Goal: Feedback & Contribution: Contribute content

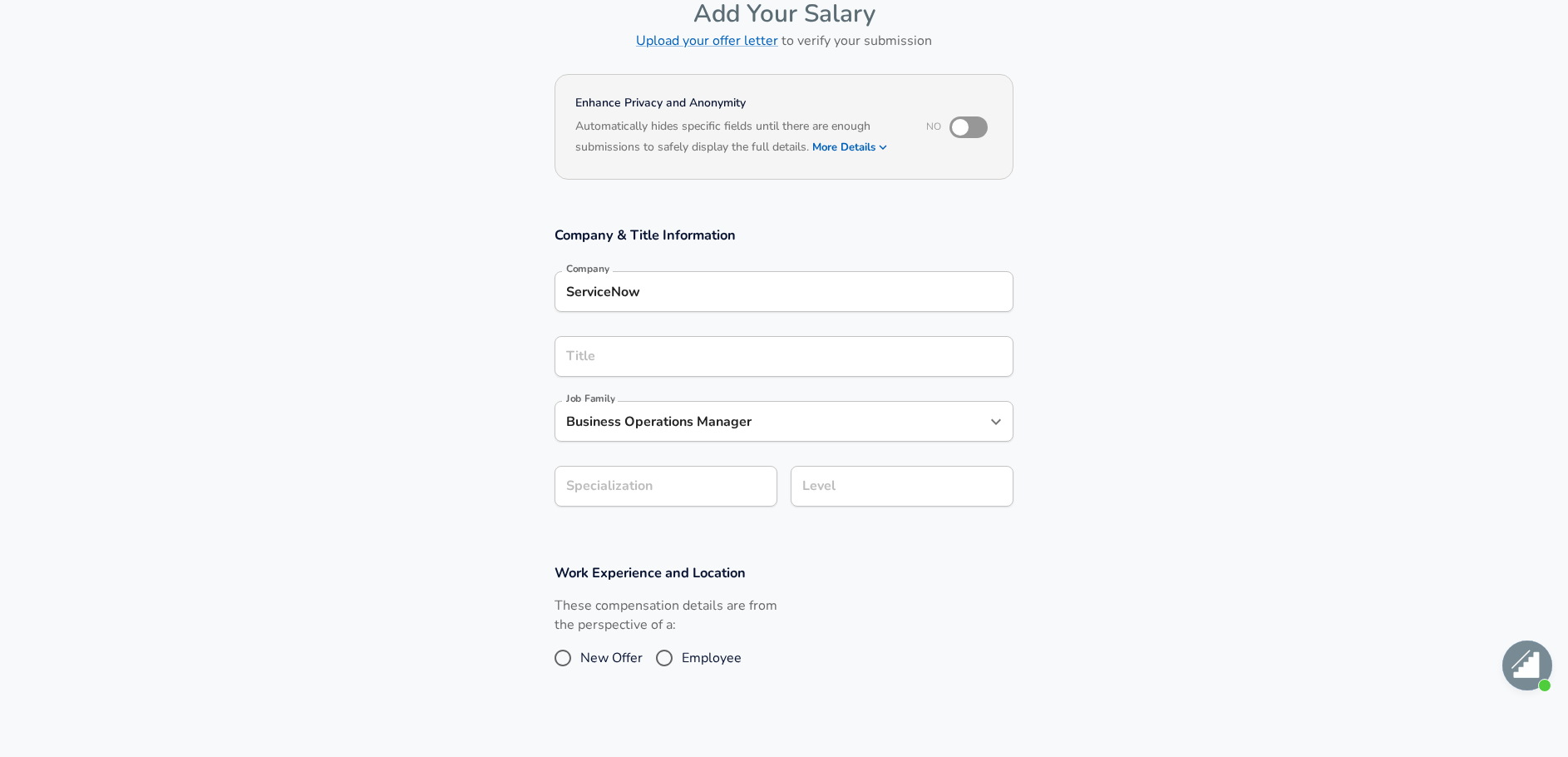
scroll to position [272, 0]
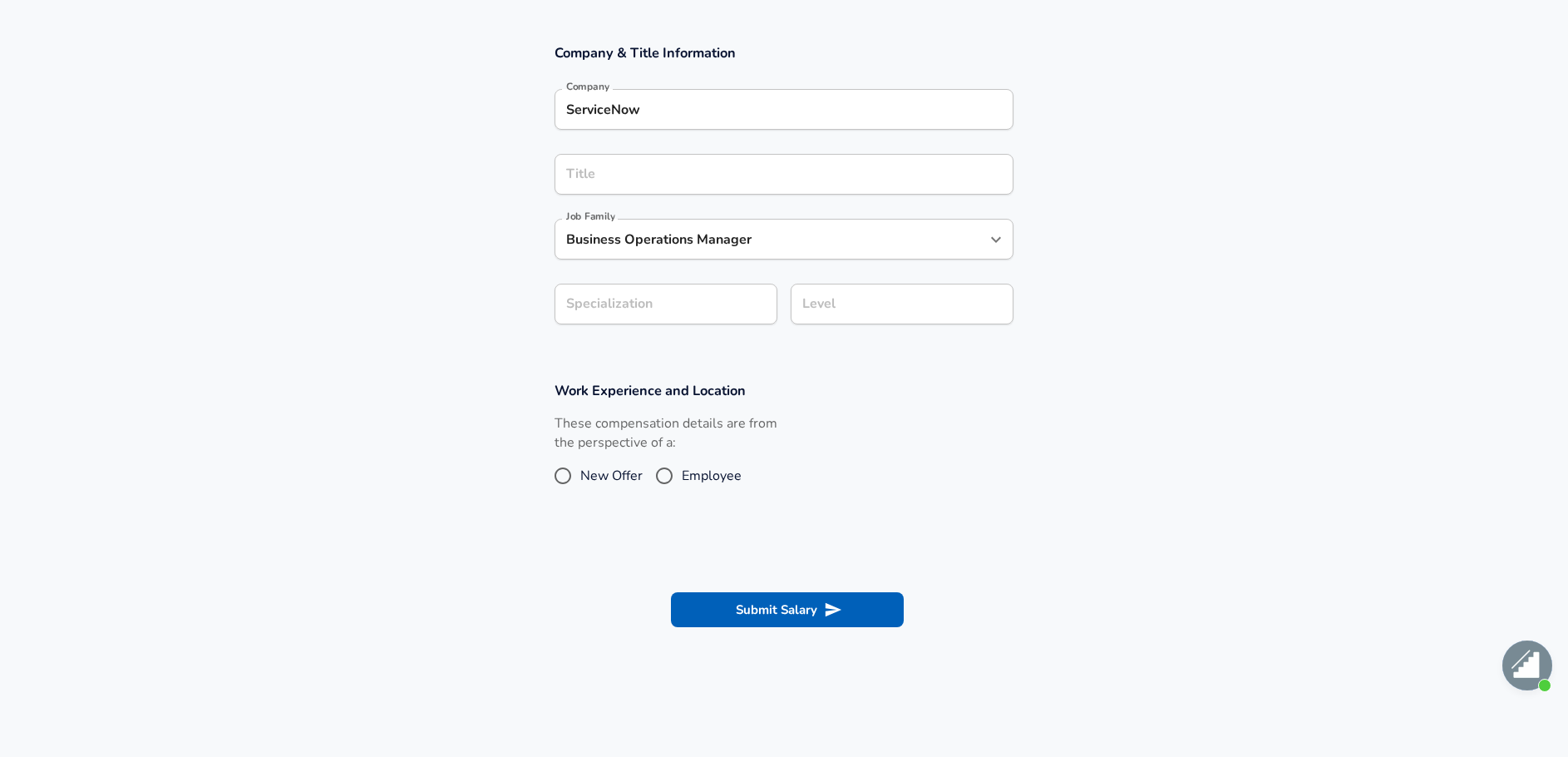
click at [569, 244] on input "Business Operations Manager" at bounding box center [771, 239] width 419 height 25
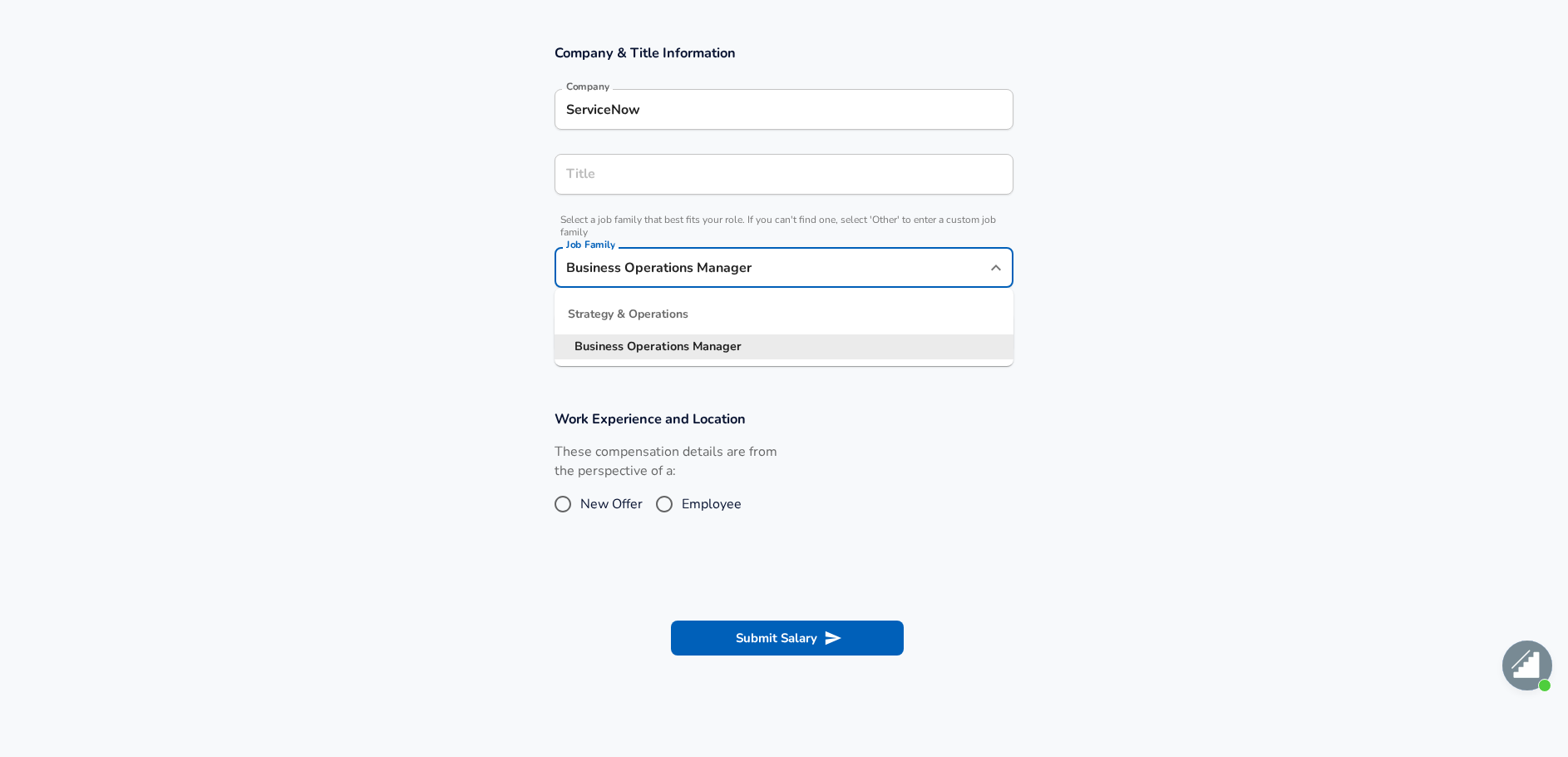
scroll to position [305, 0]
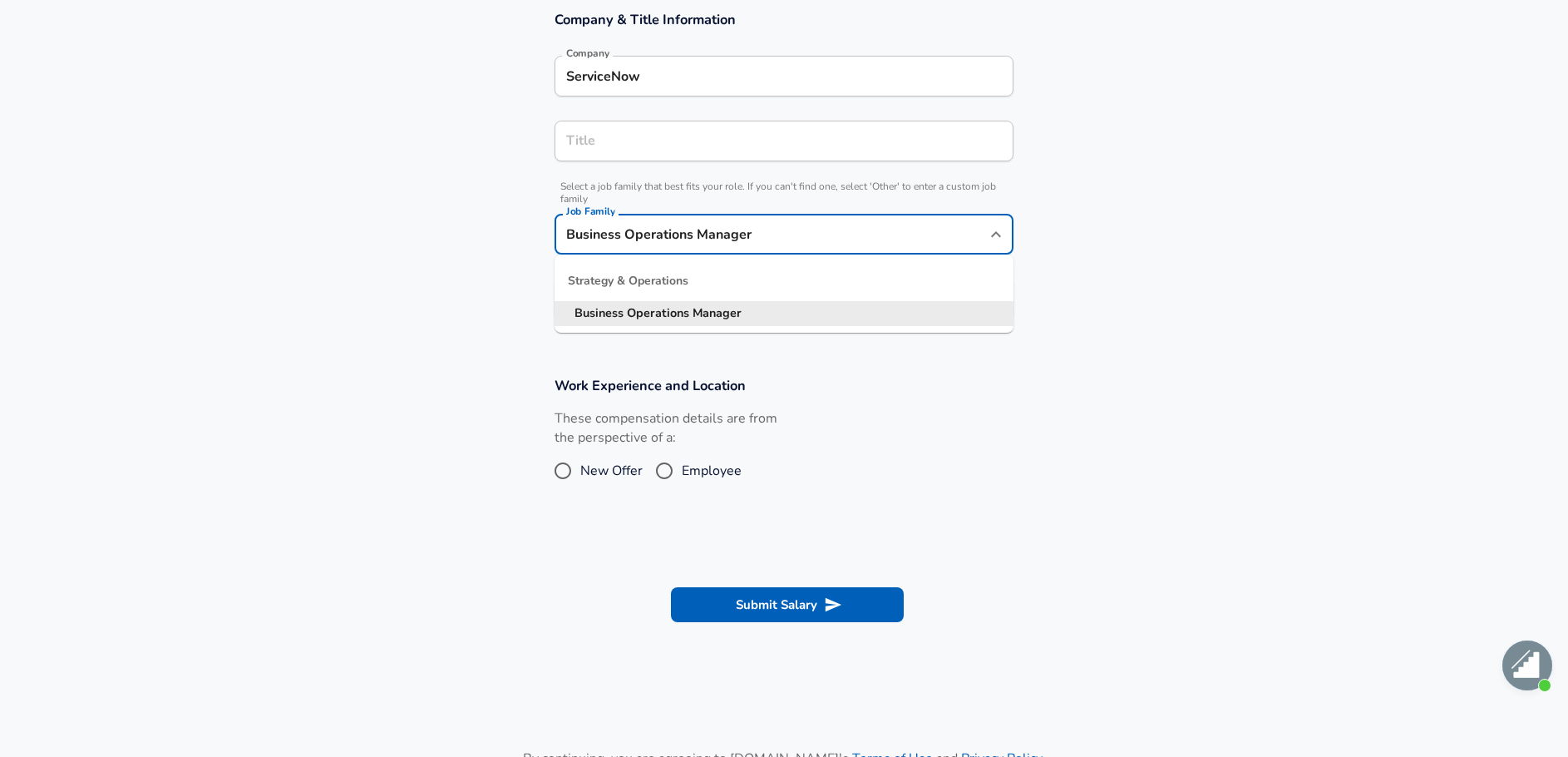
click at [610, 314] on strong "Business" at bounding box center [600, 312] width 52 height 17
click at [569, 237] on input "Business Operations Manager" at bounding box center [771, 233] width 419 height 25
type input "Business Operations Manager"
click at [675, 318] on strong "Operations" at bounding box center [659, 312] width 66 height 17
click at [395, 358] on section "Work Experience and Location These compensation details are from the perspectiv…" at bounding box center [784, 440] width 1568 height 166
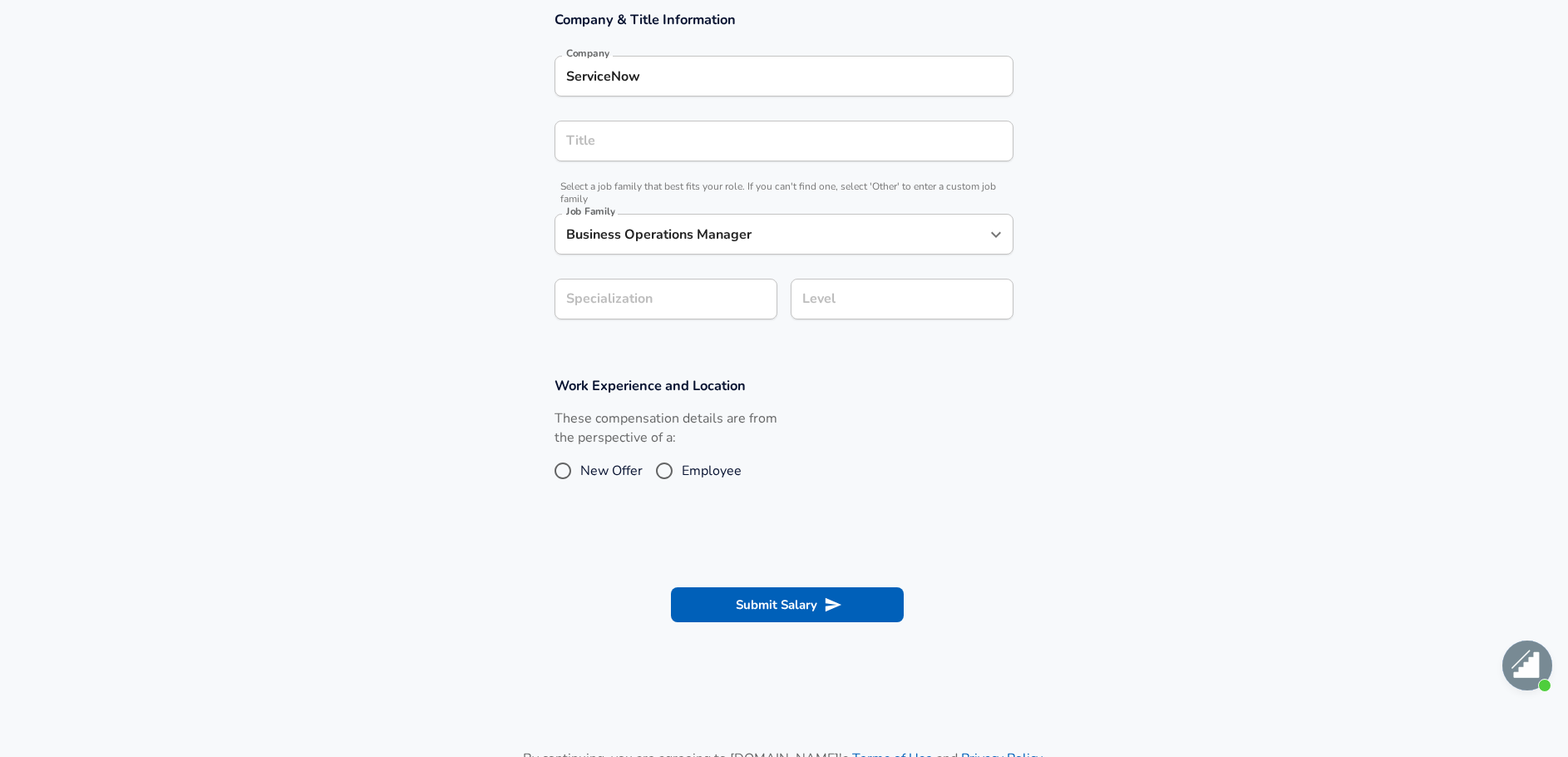
click at [639, 306] on section "Company & Title Information Company ServiceNow Company Title Title Select a job…" at bounding box center [784, 174] width 1568 height 366
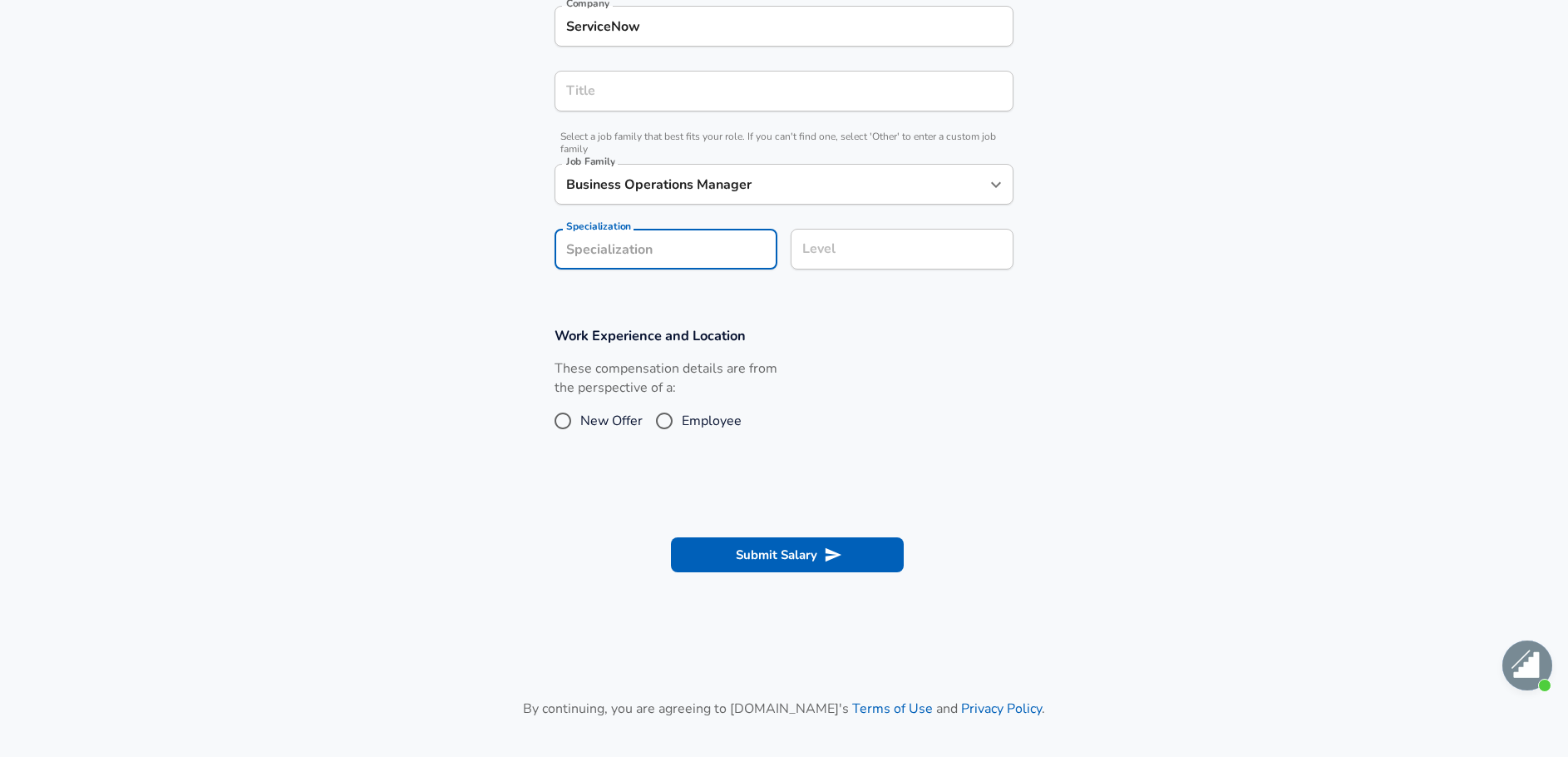
click at [875, 240] on div "Level" at bounding box center [902, 249] width 223 height 41
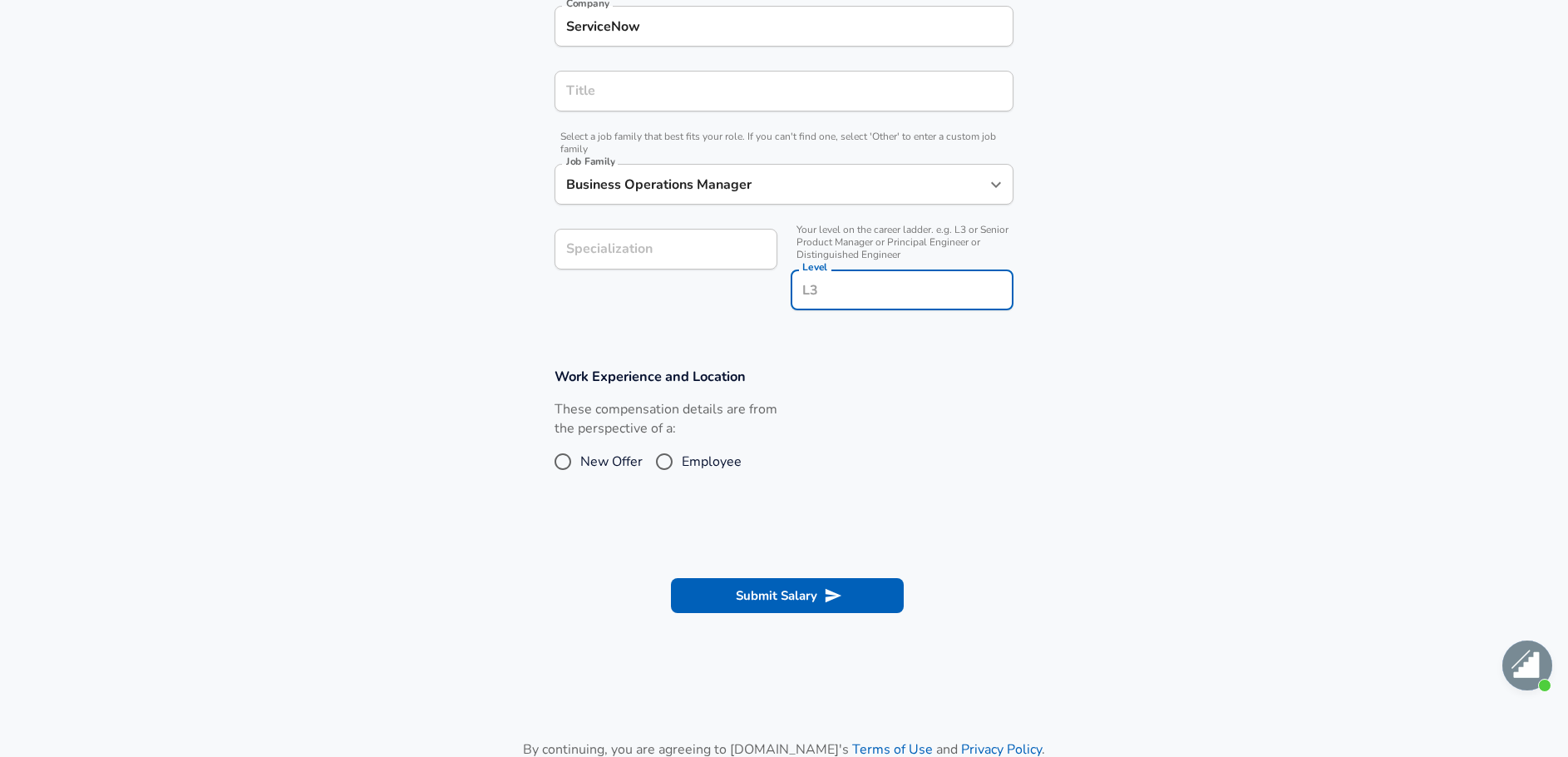
scroll to position [388, 0]
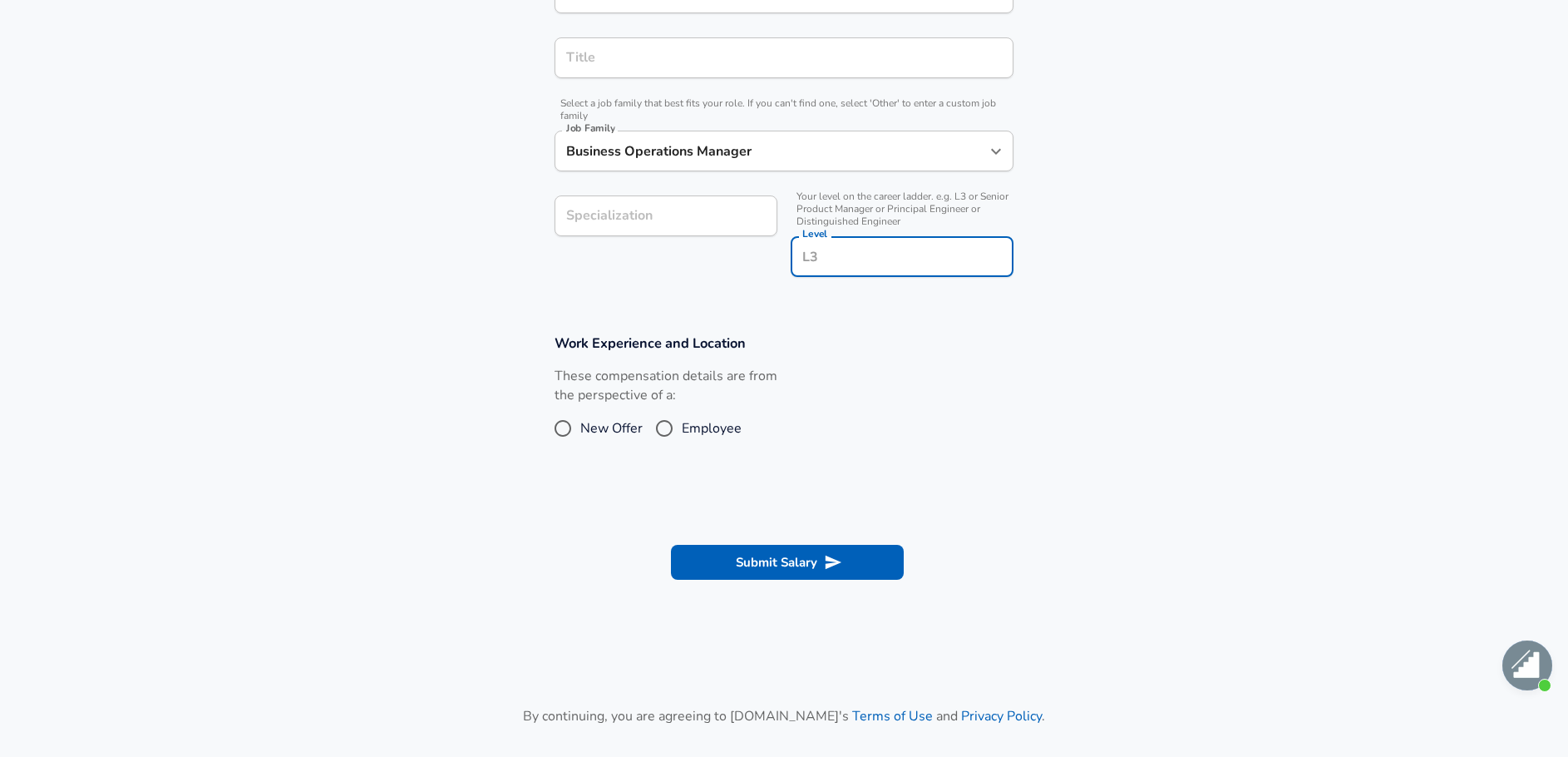
click at [866, 249] on input "Level" at bounding box center [902, 256] width 208 height 25
click at [843, 394] on li "IC5" at bounding box center [902, 394] width 223 height 25
type input "IC5"
click at [457, 357] on section "Work Experience and Location These compensation details are from the perspectiv…" at bounding box center [784, 398] width 1568 height 166
click at [609, 431] on span "New Offer" at bounding box center [611, 427] width 62 height 20
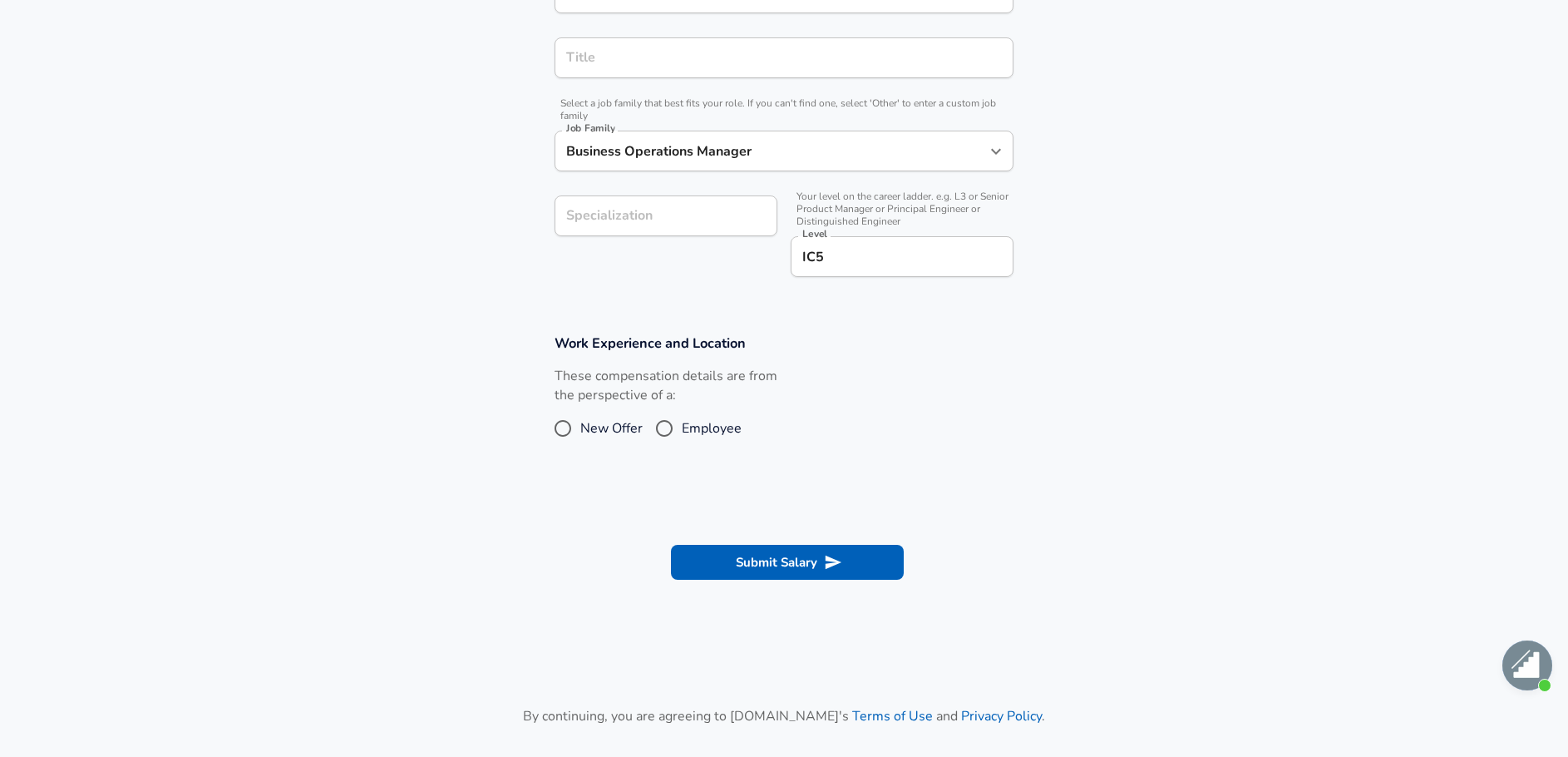
click at [580, 431] on input "New Offer" at bounding box center [563, 428] width 35 height 26
radio input "true"
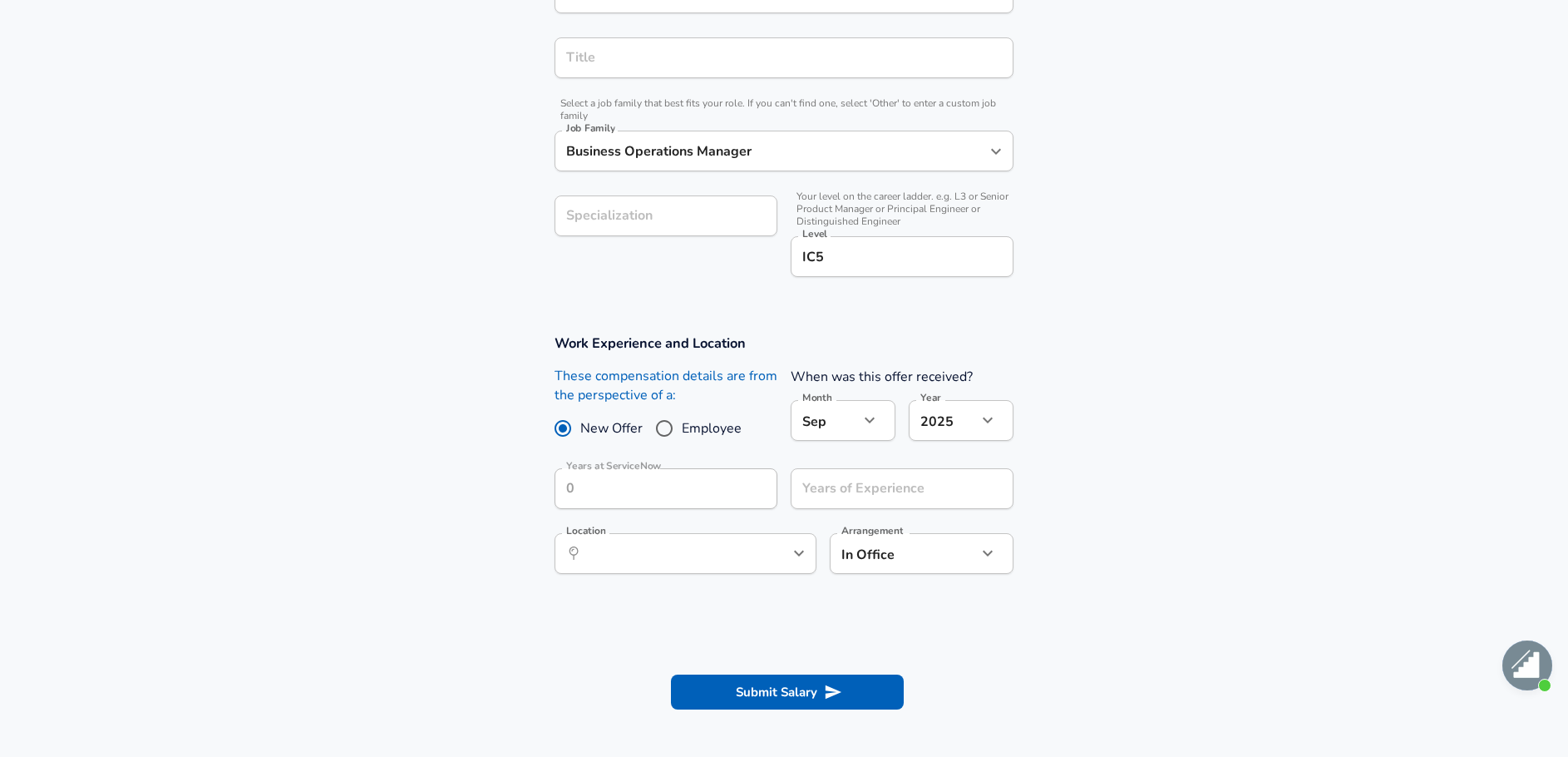
click at [663, 425] on input "Employee" at bounding box center [664, 428] width 35 height 26
radio input "true"
radio input "false"
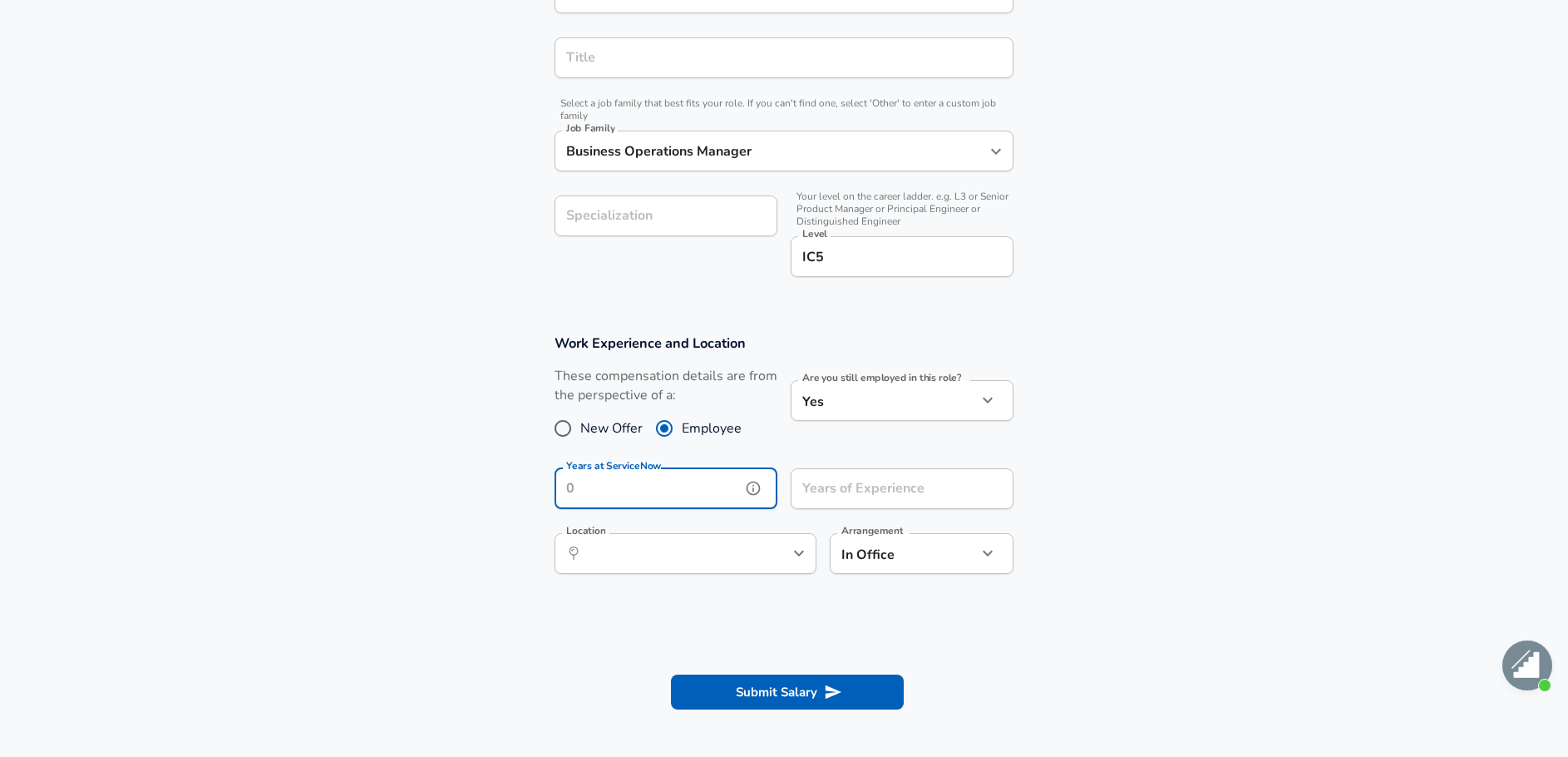
drag, startPoint x: 631, startPoint y: 493, endPoint x: 599, endPoint y: 491, distance: 32.1
click at [599, 491] on input "Years at ServiceNow" at bounding box center [647, 489] width 186 height 41
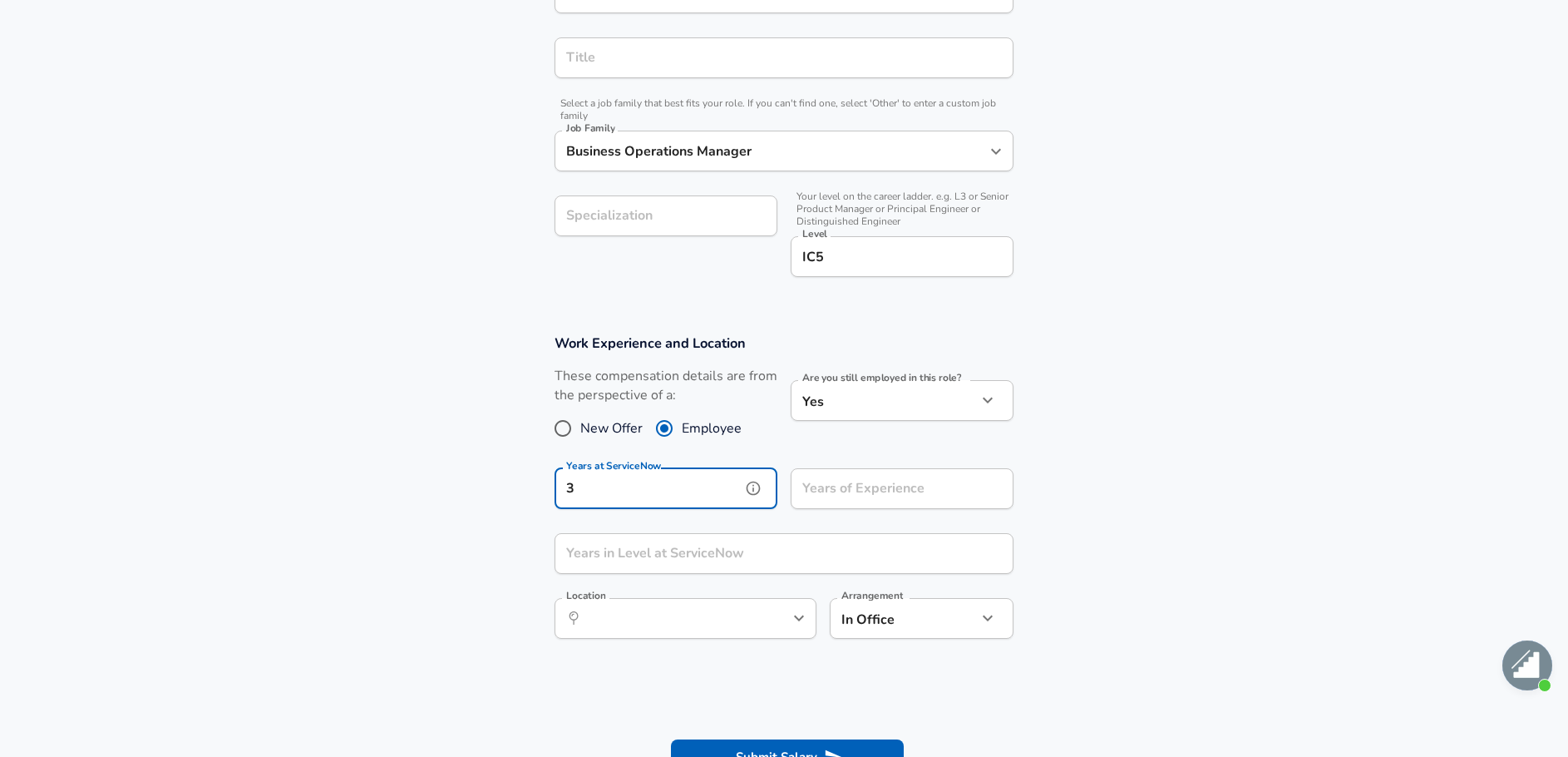
type input "3"
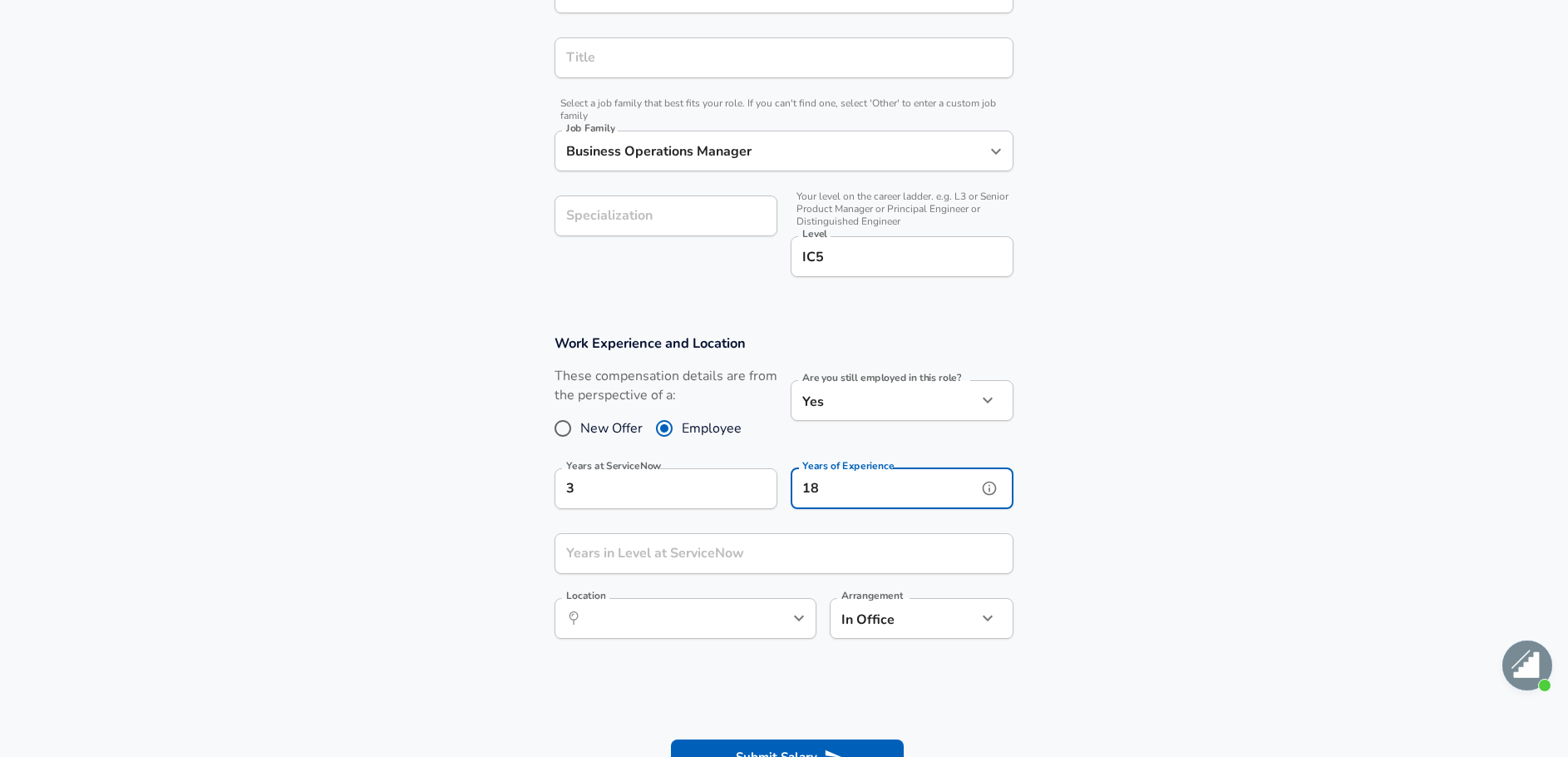
type input "18"
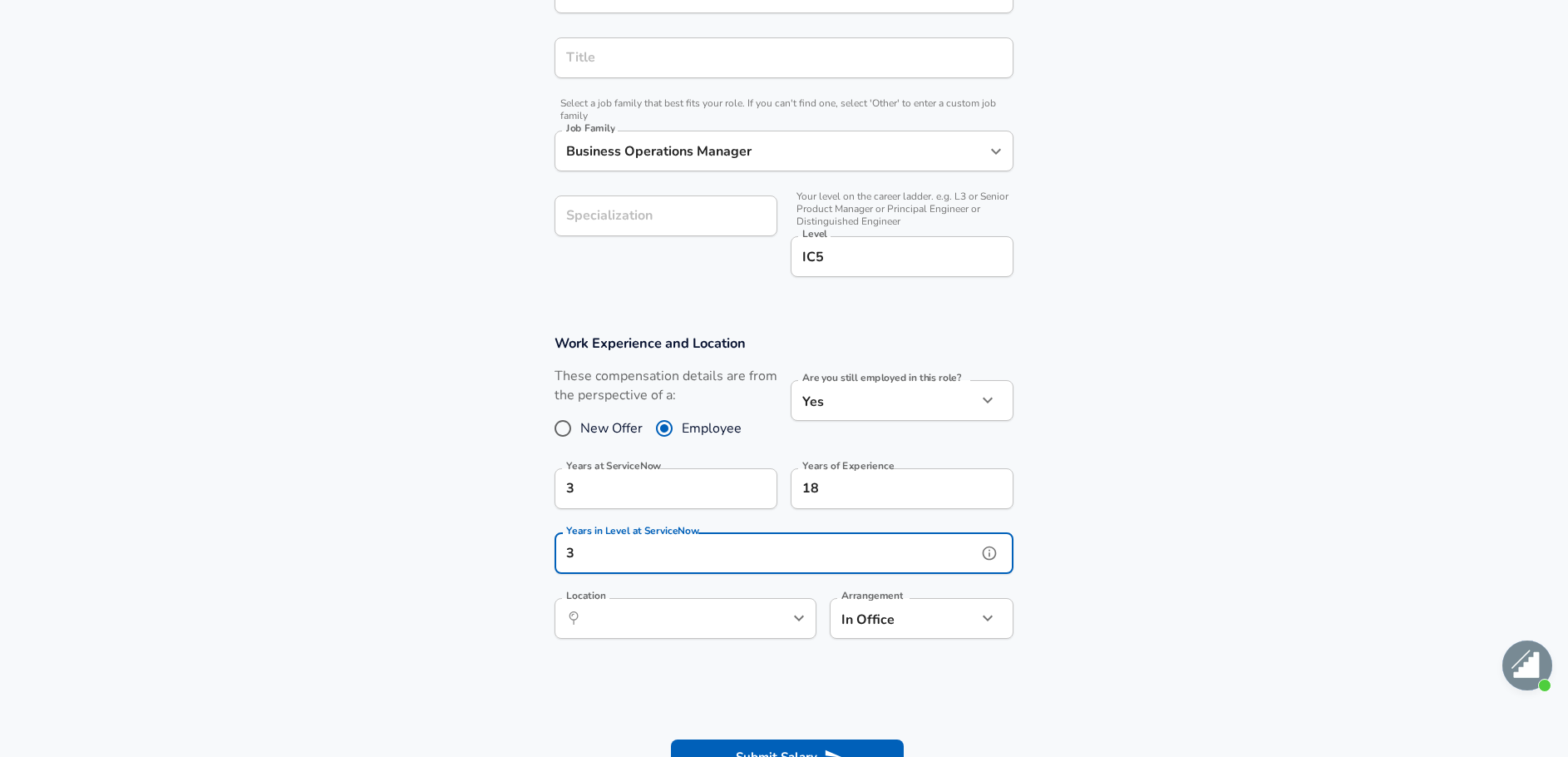
type input "3"
click at [461, 631] on section "Work Experience and Location These compensation details are from the perspectiv…" at bounding box center [784, 495] width 1568 height 361
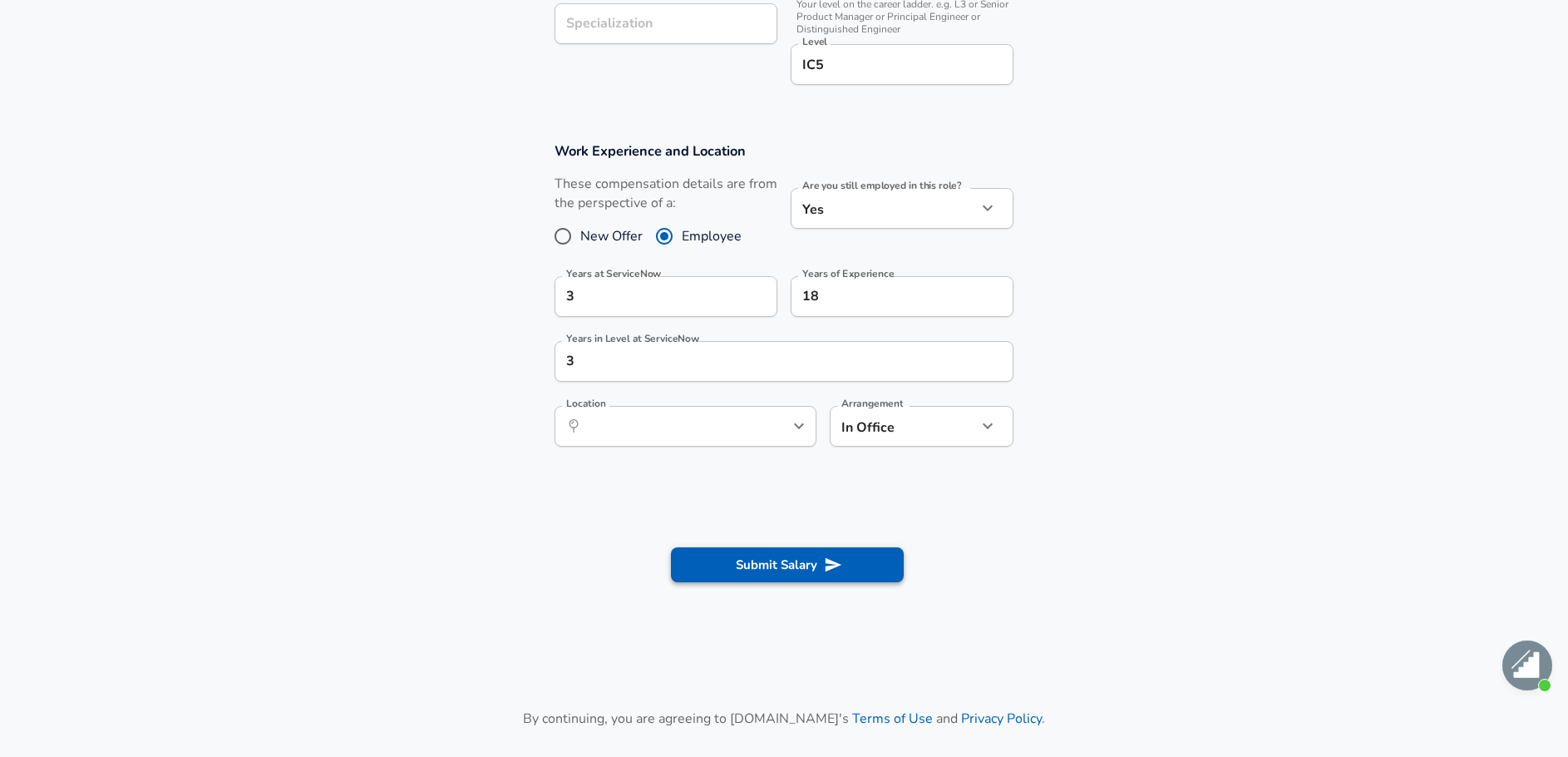
click at [746, 566] on button "Submit Salary" at bounding box center [787, 565] width 232 height 35
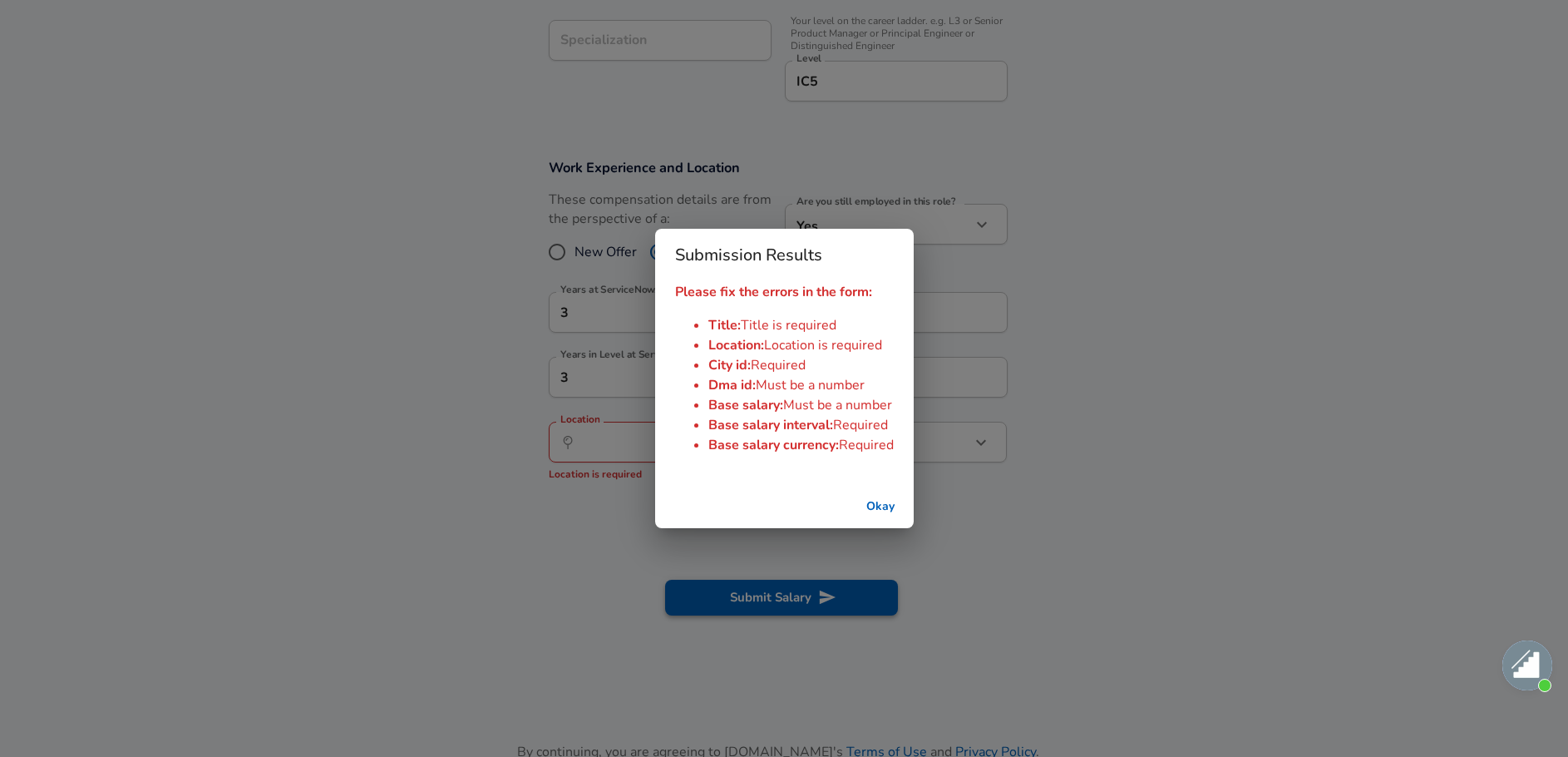
scroll to position [597, 0]
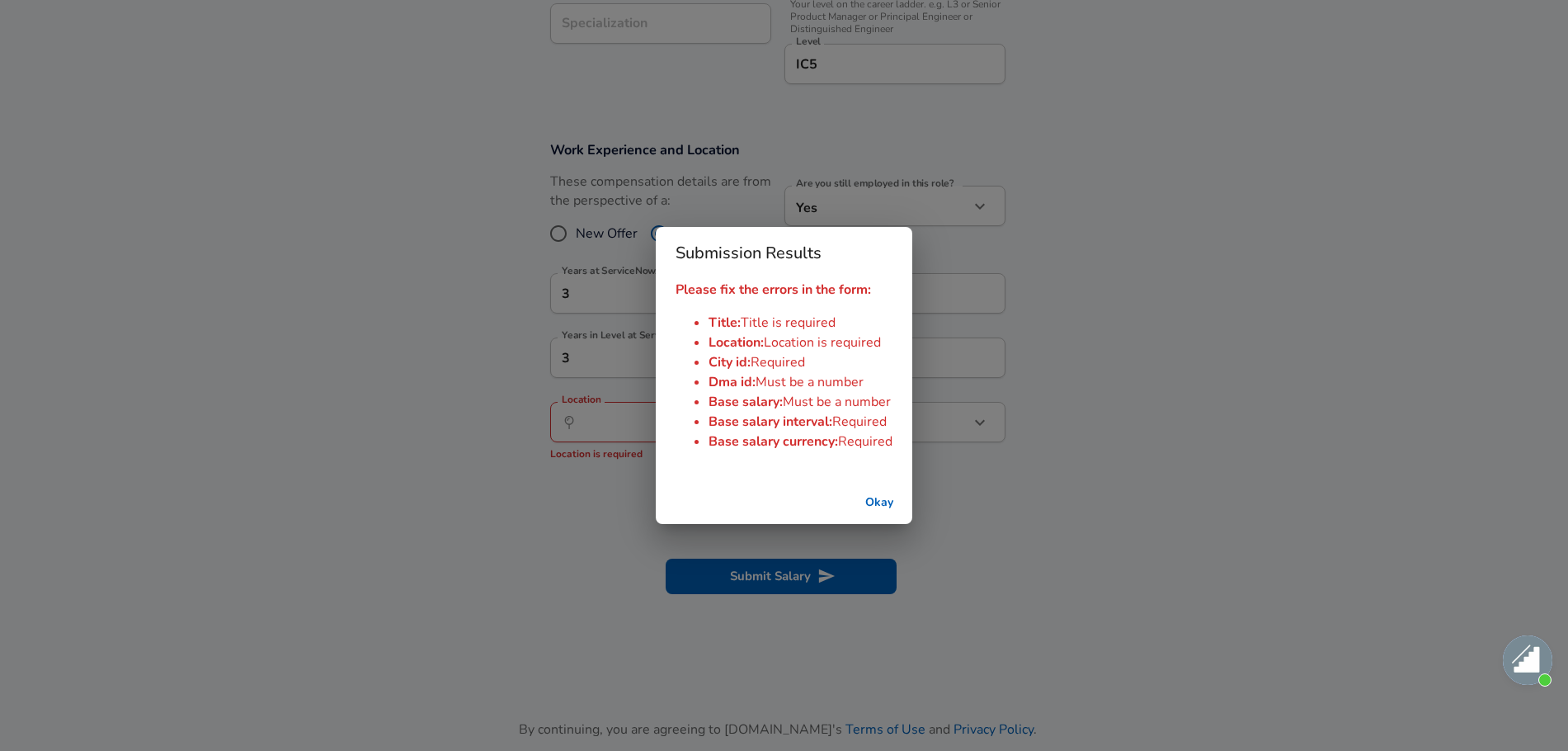
click at [889, 500] on button "Okay" at bounding box center [879, 502] width 53 height 30
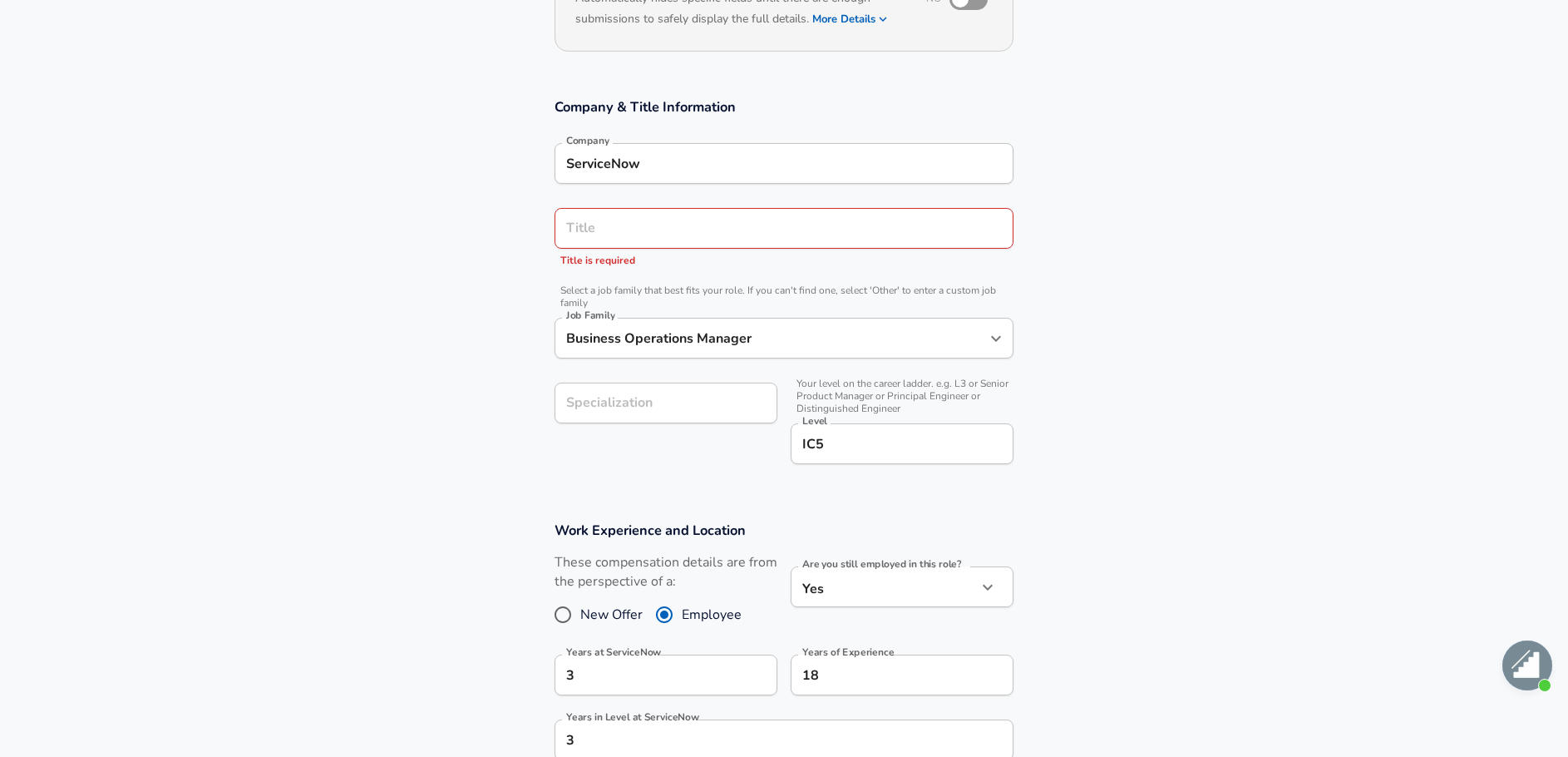
scroll to position [61, 0]
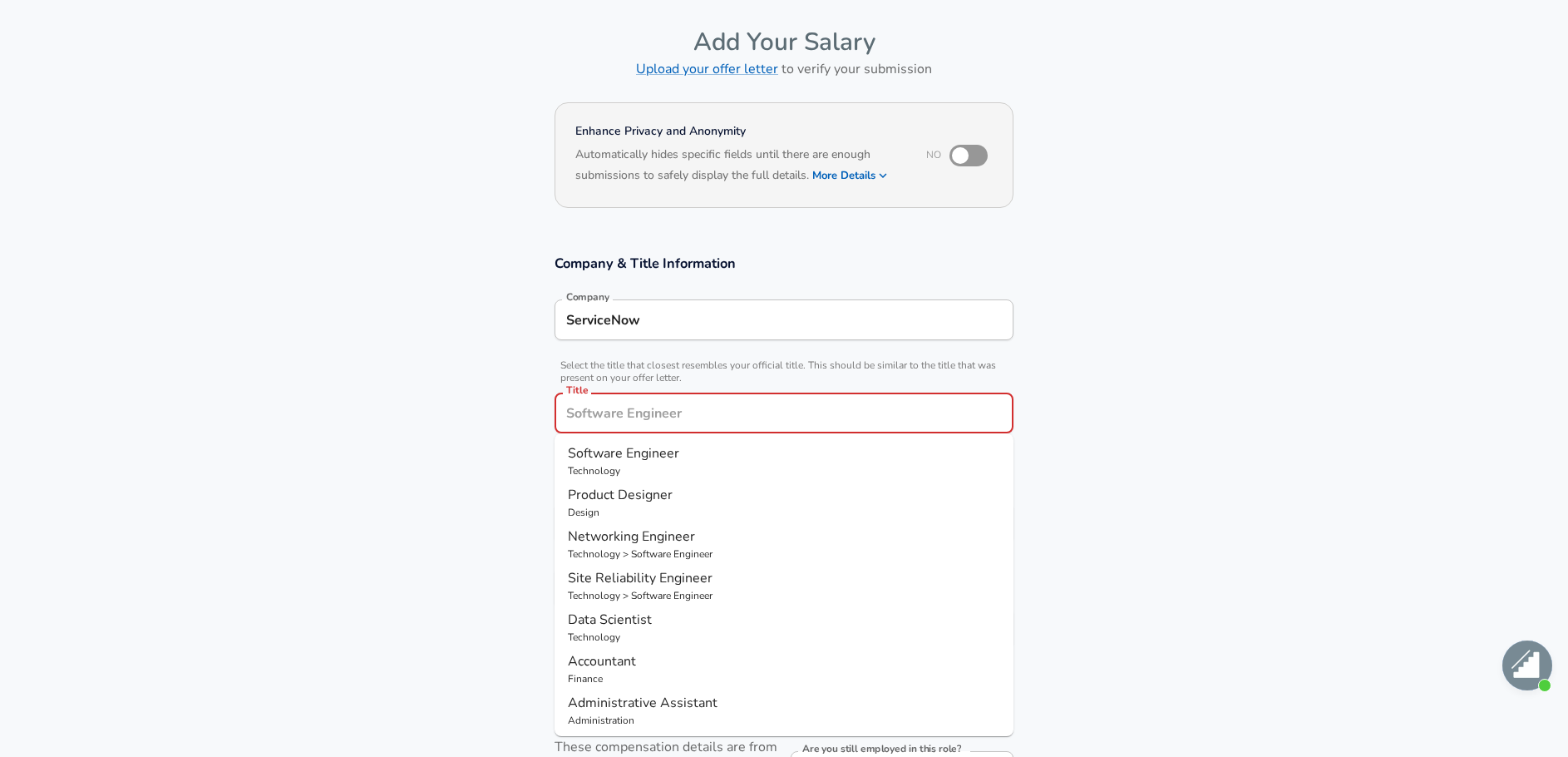
click at [629, 400] on input "Title" at bounding box center [784, 413] width 444 height 25
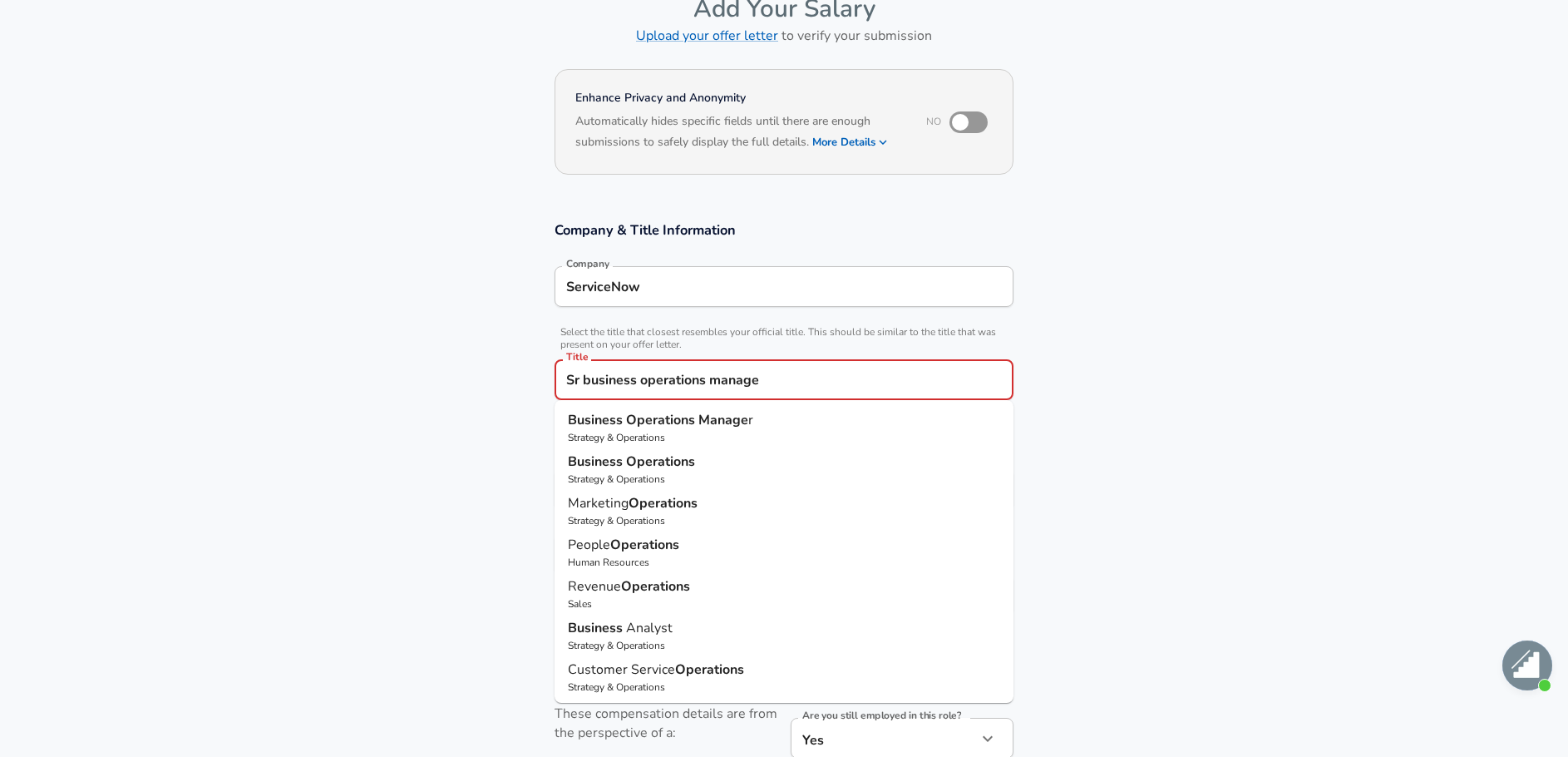
click at [734, 479] on p "Strategy & Operations" at bounding box center [784, 478] width 433 height 15
type input "Business Operations"
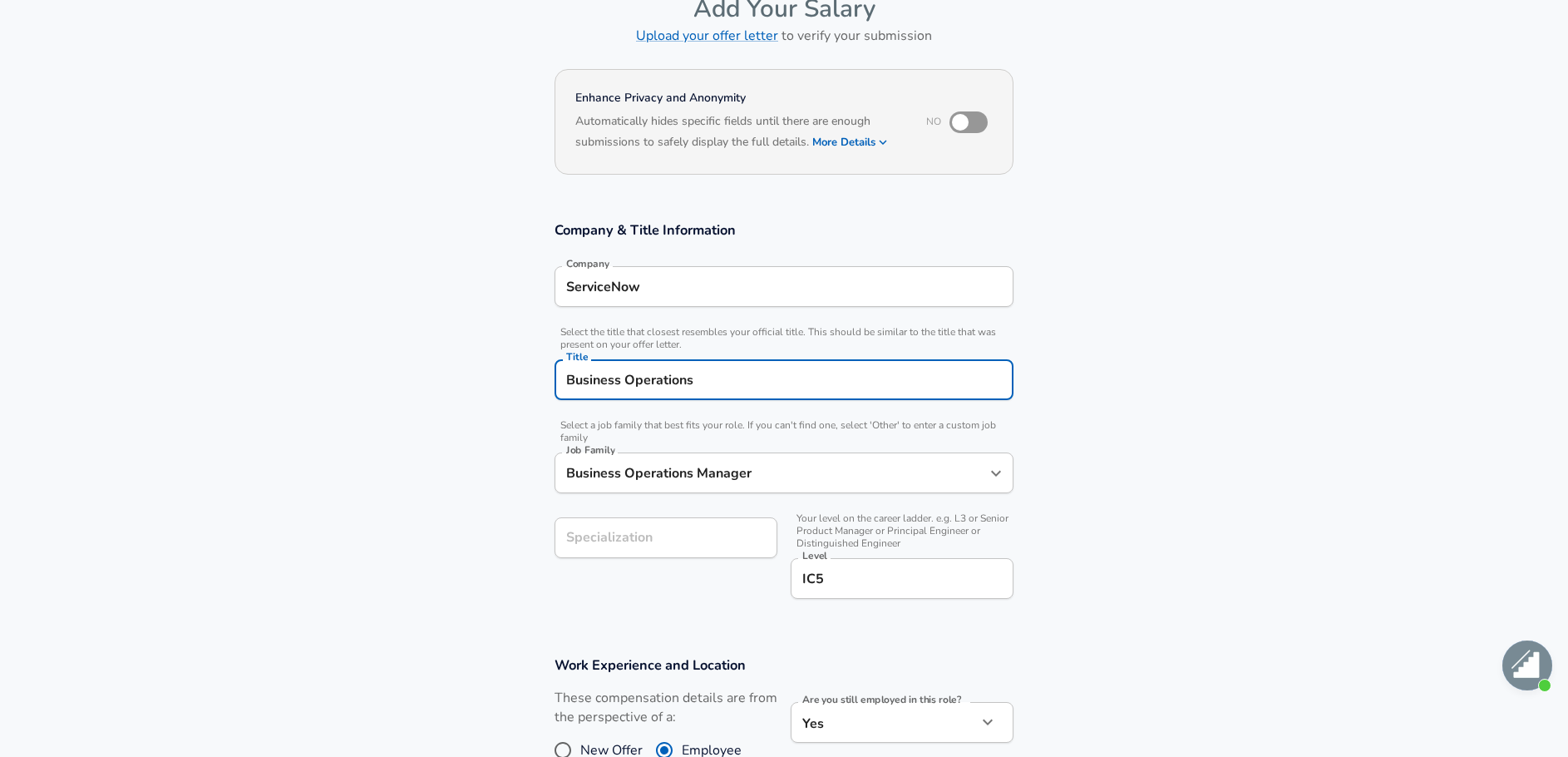
type input "Business Operations"
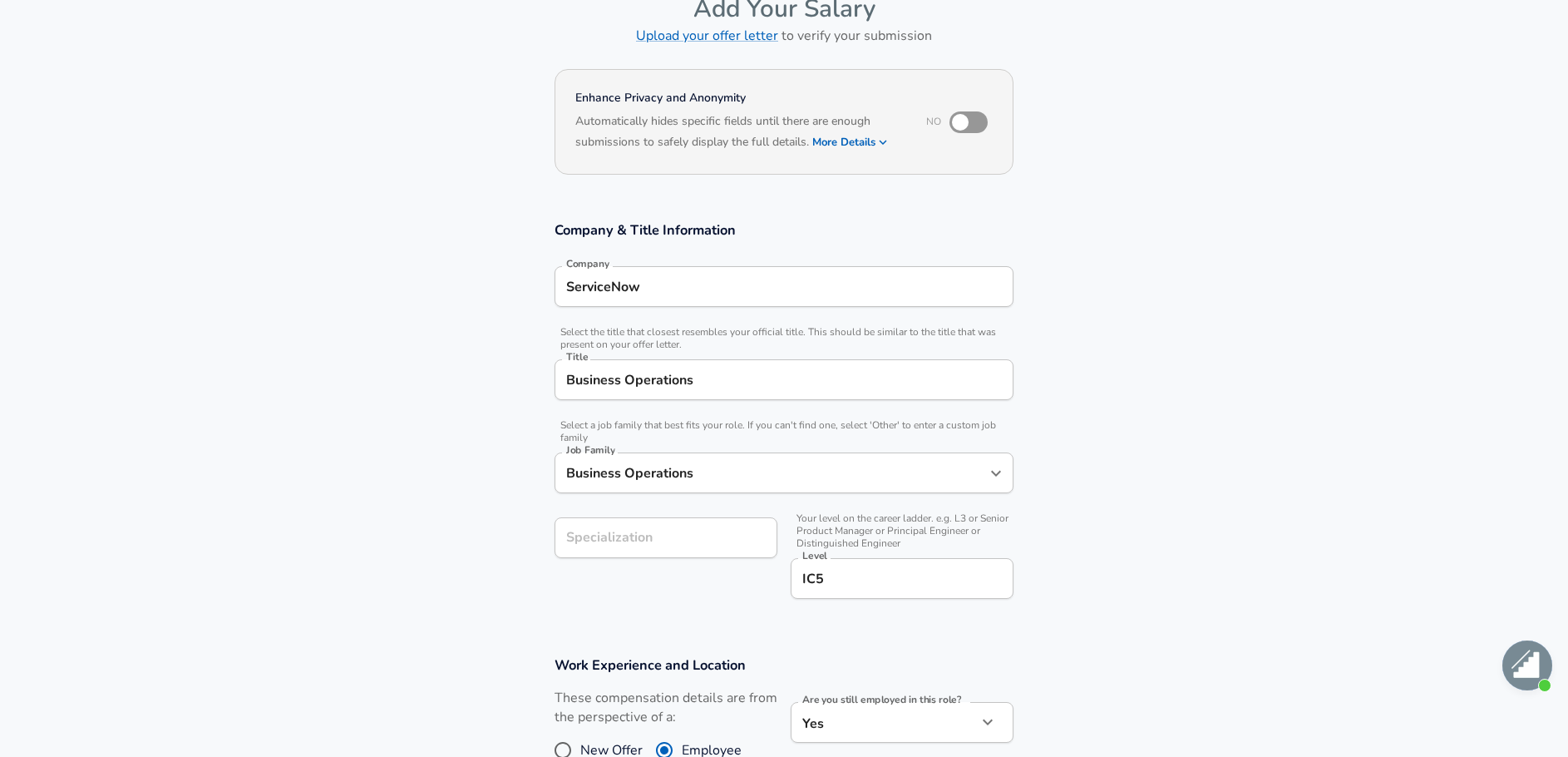
click at [468, 512] on section "Company & Title Information Company ServiceNow Company Select the title that cl…" at bounding box center [784, 418] width 1568 height 434
click at [567, 378] on input "Business Operations" at bounding box center [784, 378] width 444 height 25
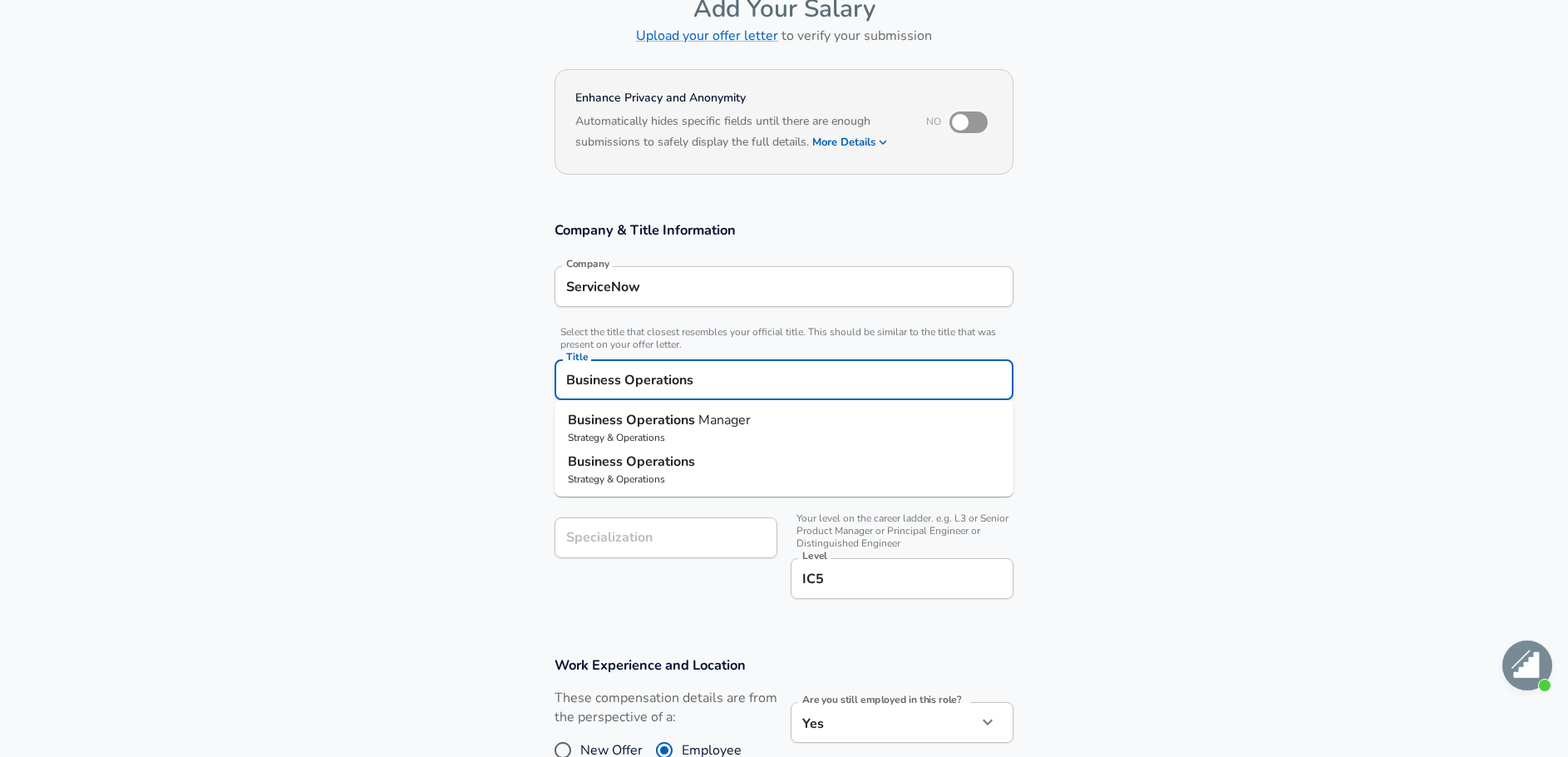
click at [690, 430] on p "Strategy & Operations" at bounding box center [784, 437] width 433 height 15
type input "Business Operations Manager"
click at [566, 382] on input "Business Operations Manager" at bounding box center [784, 378] width 444 height 25
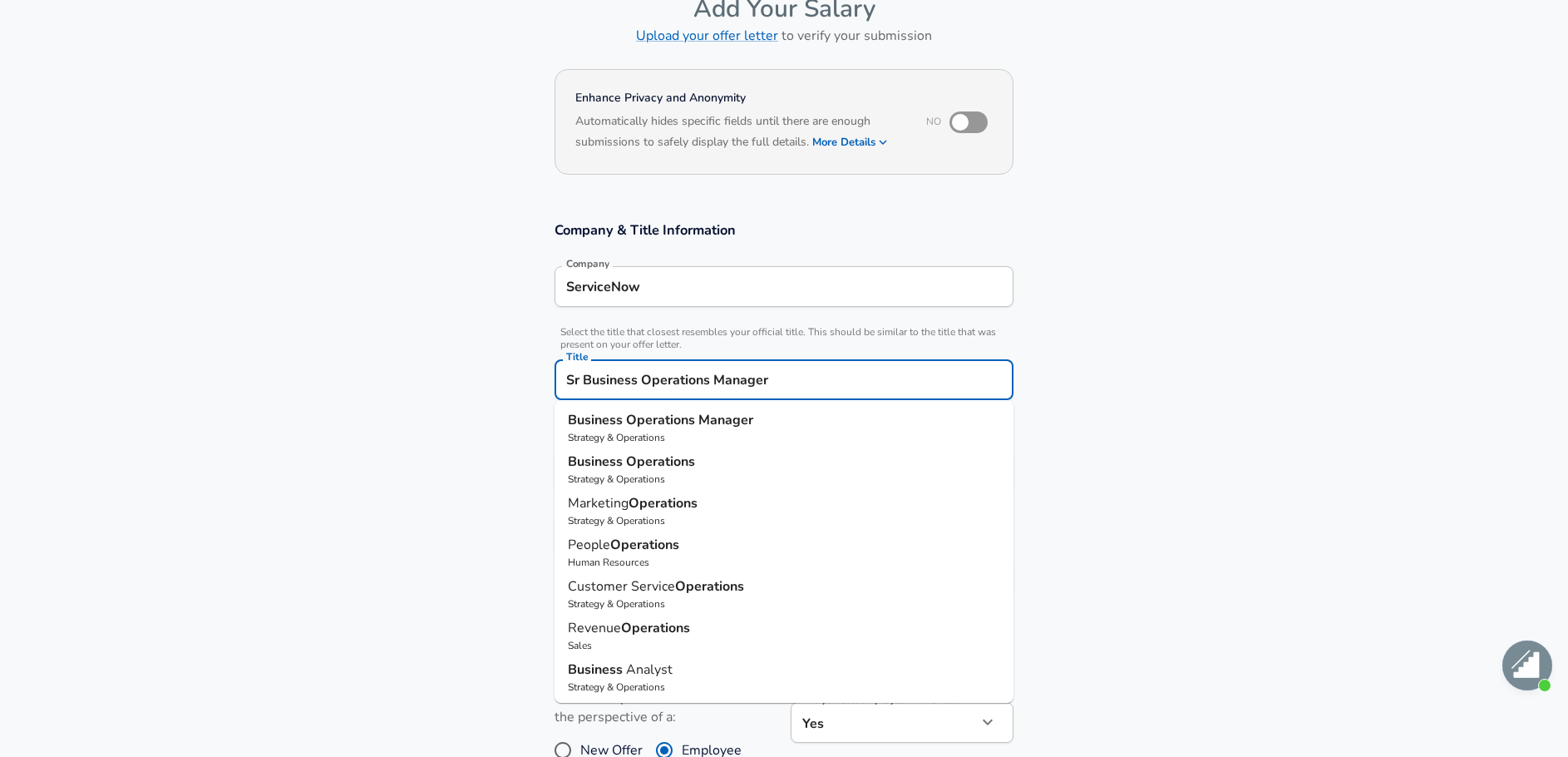
type input "Sr Business Operations Manager"
click at [406, 448] on section "Company & Title Information Company ServiceNow Company Select the title that cl…" at bounding box center [784, 418] width 1568 height 434
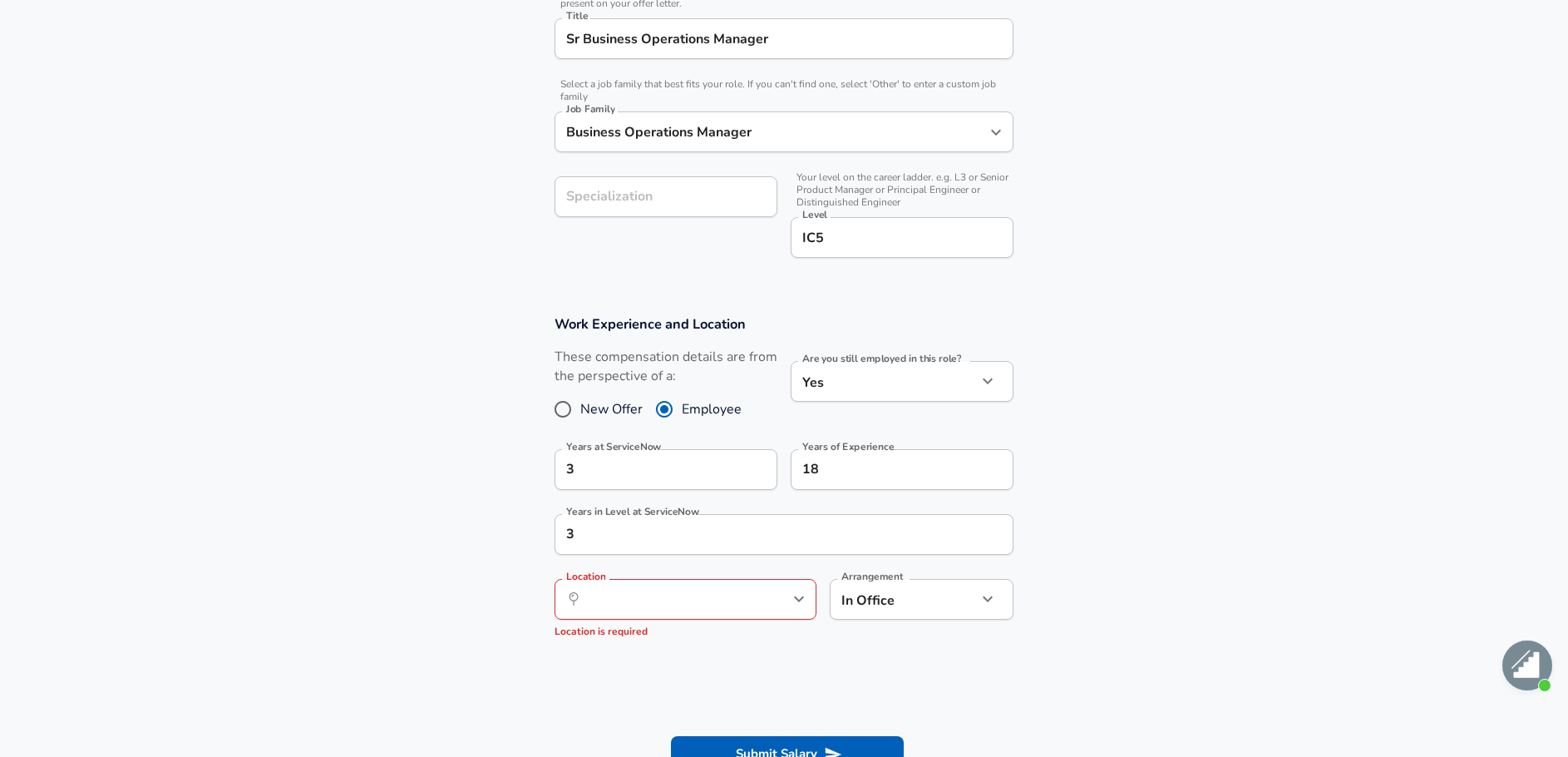
scroll to position [535, 0]
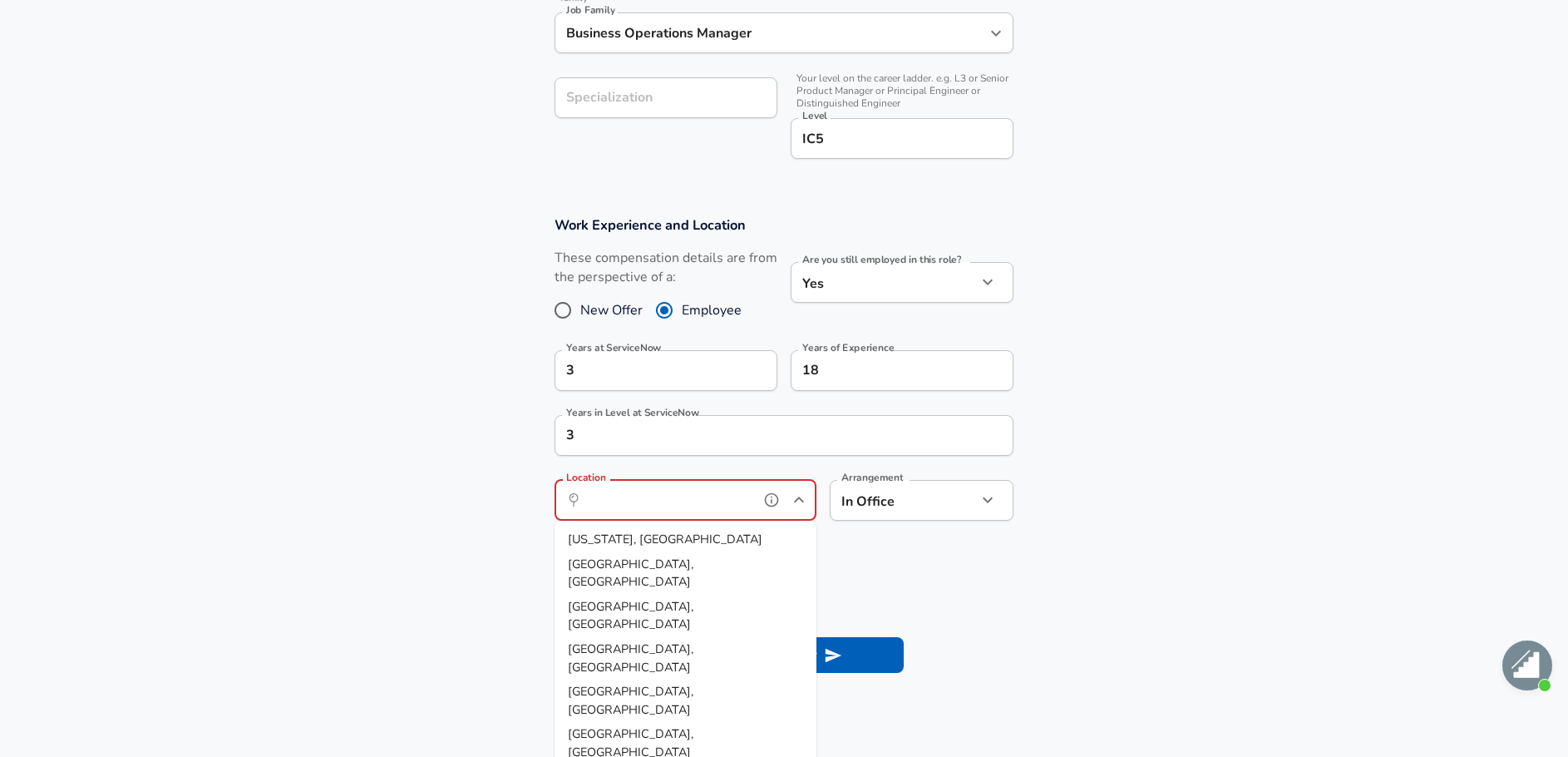
click at [631, 494] on input "Location" at bounding box center [667, 499] width 170 height 25
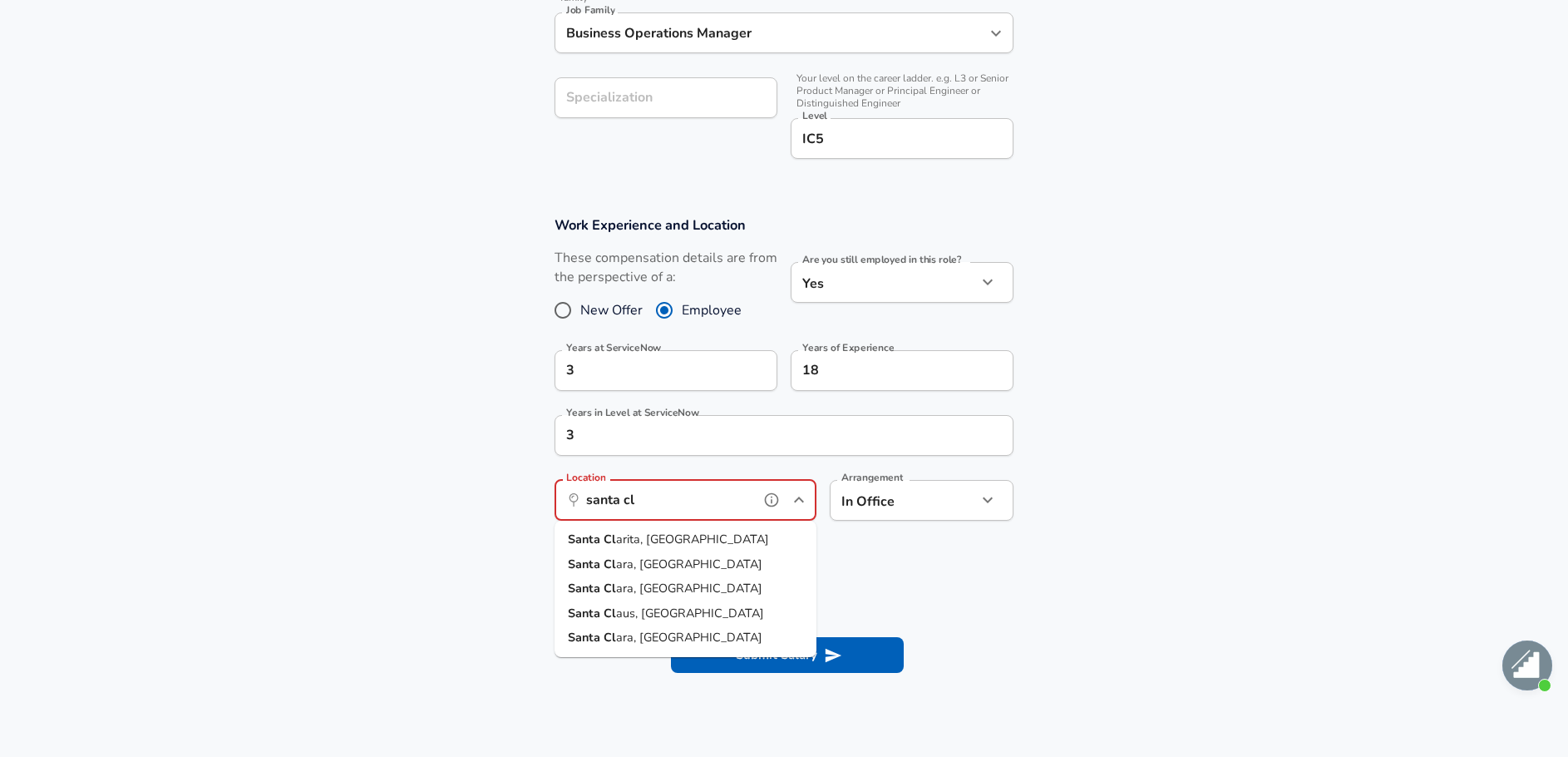
click at [632, 567] on span "ara, [GEOGRAPHIC_DATA]" at bounding box center [689, 563] width 146 height 17
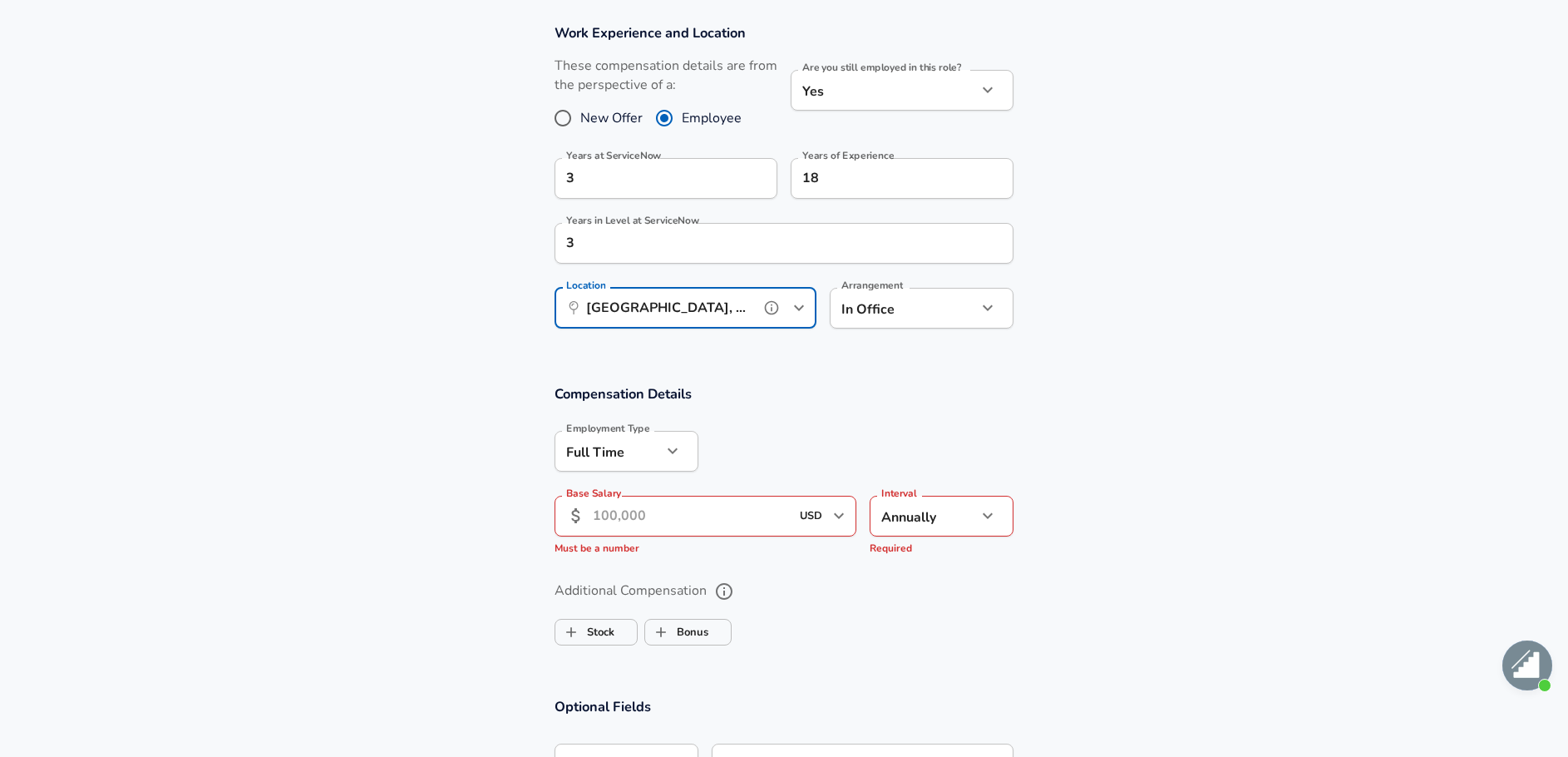
scroll to position [804, 0]
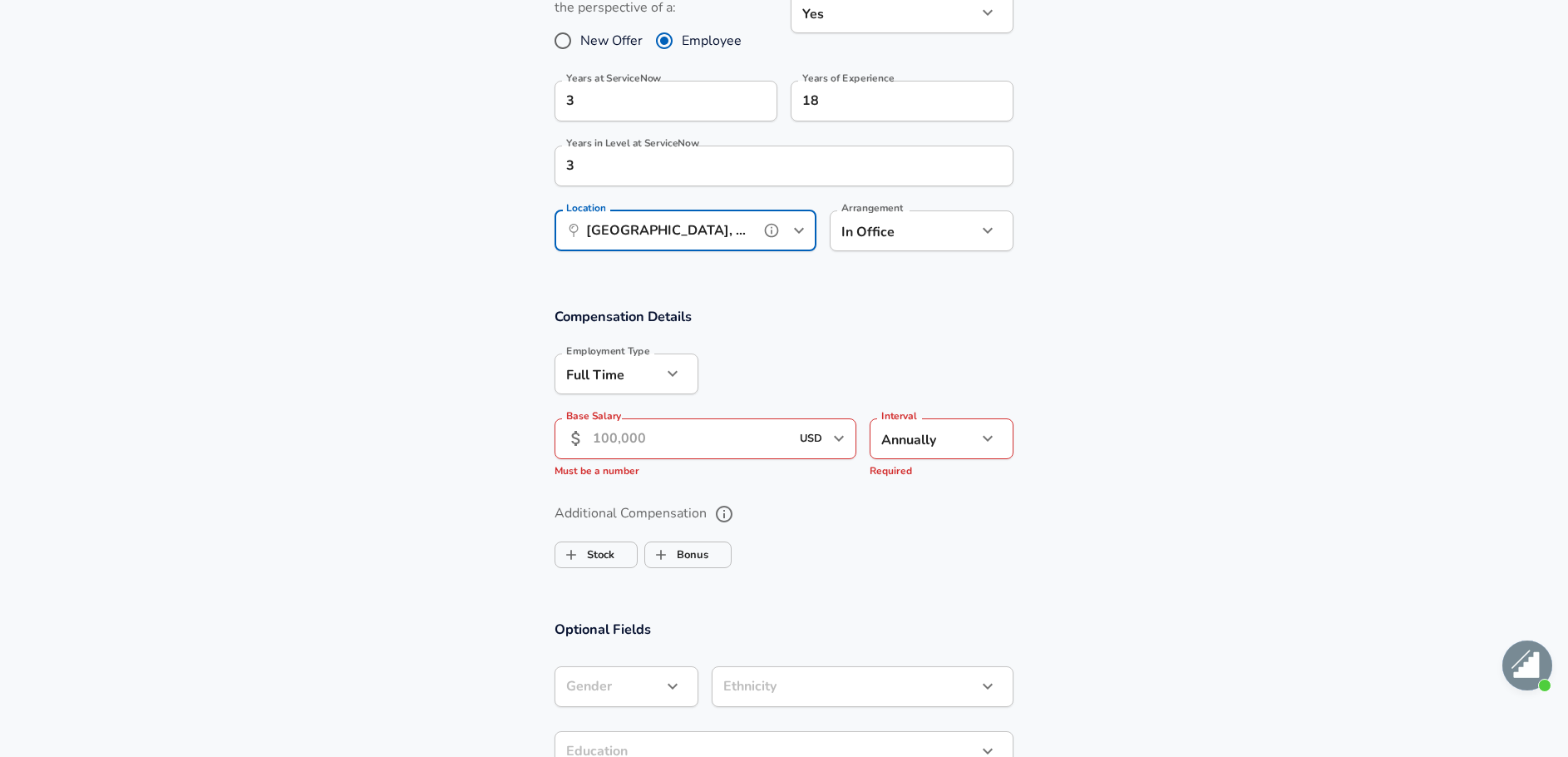
type input "[GEOGRAPHIC_DATA], [GEOGRAPHIC_DATA]"
click at [643, 443] on input "Base Salary" at bounding box center [690, 438] width 197 height 41
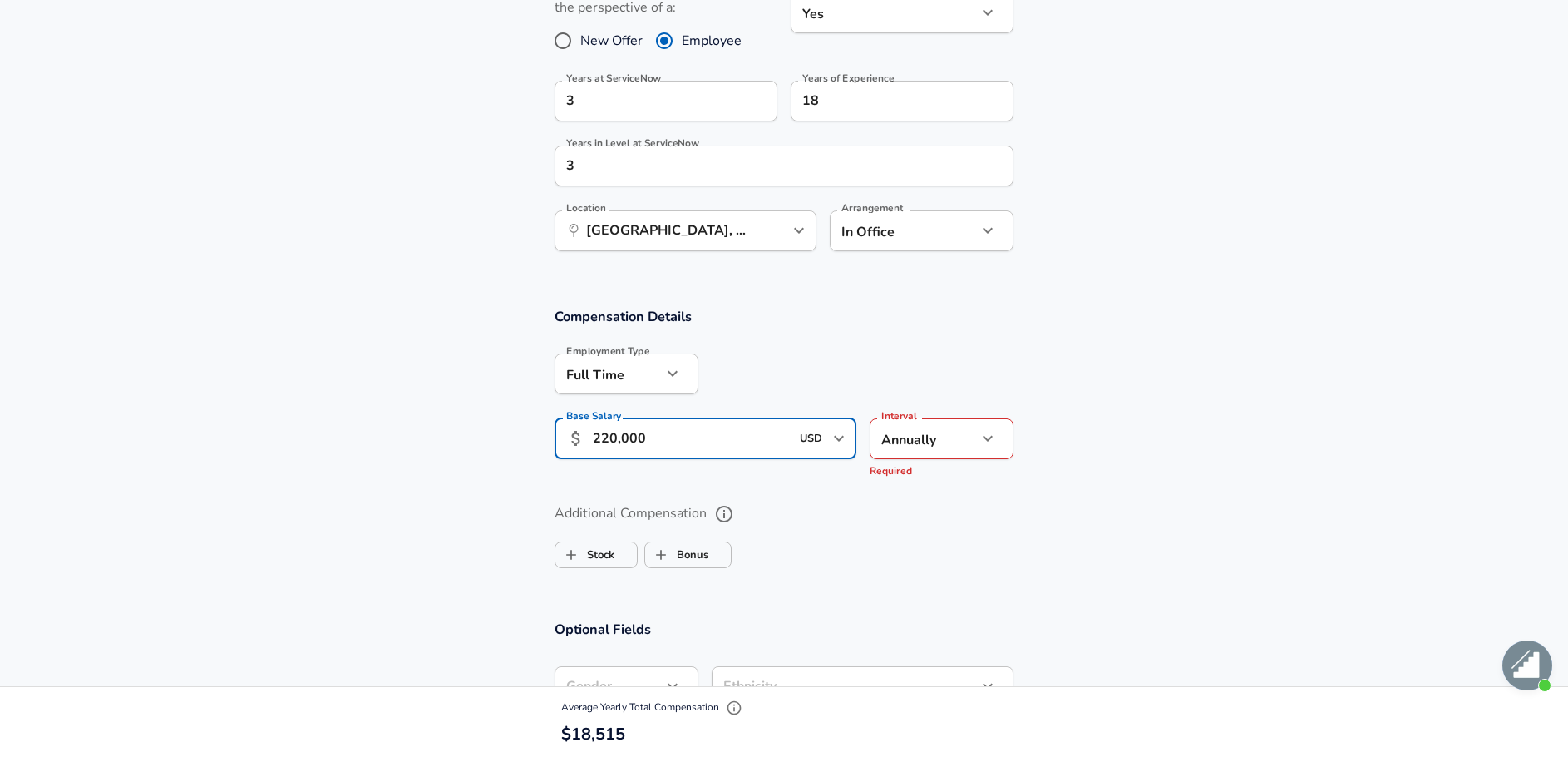
type input "220,000"
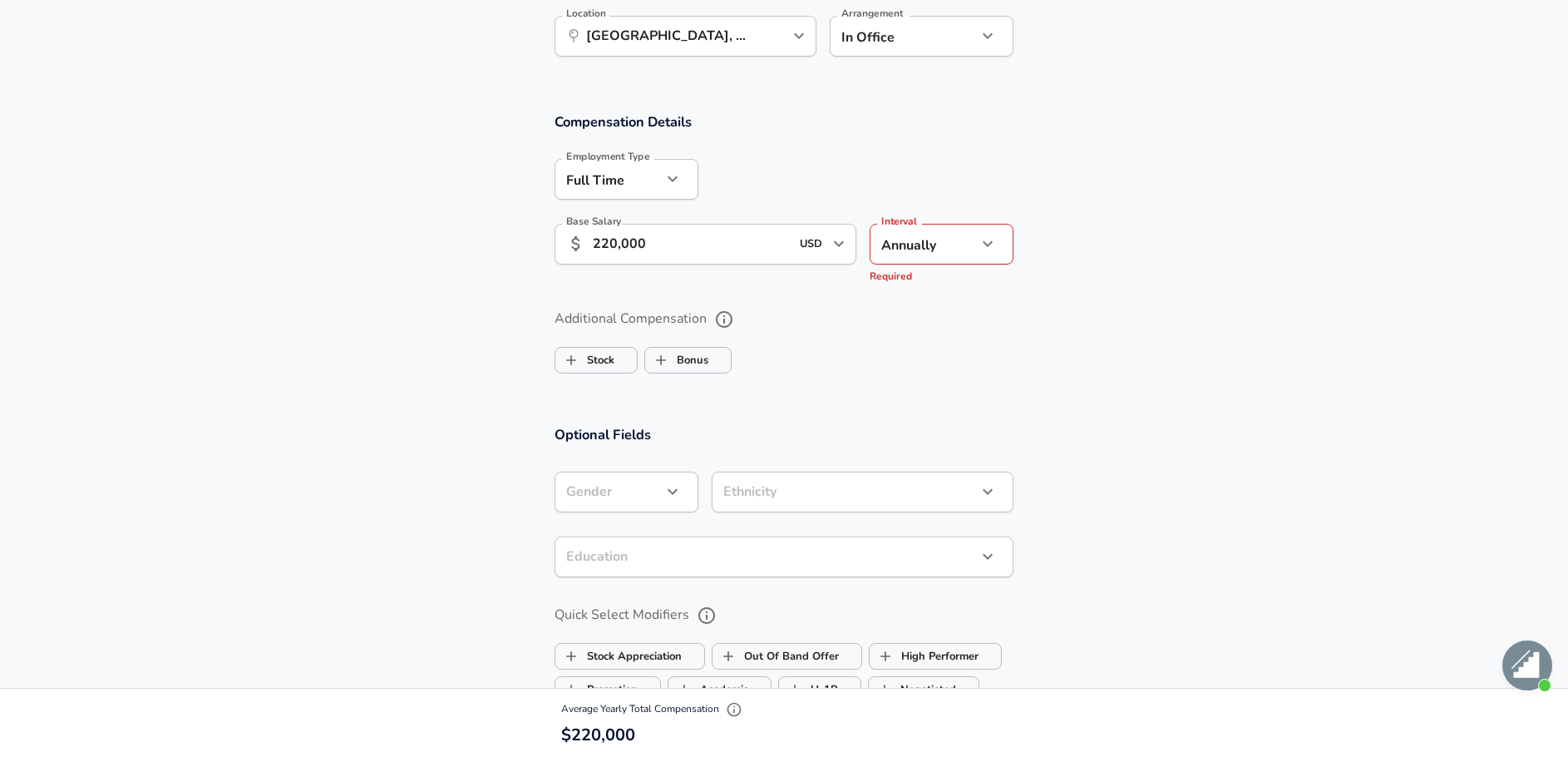
scroll to position [1010, 0]
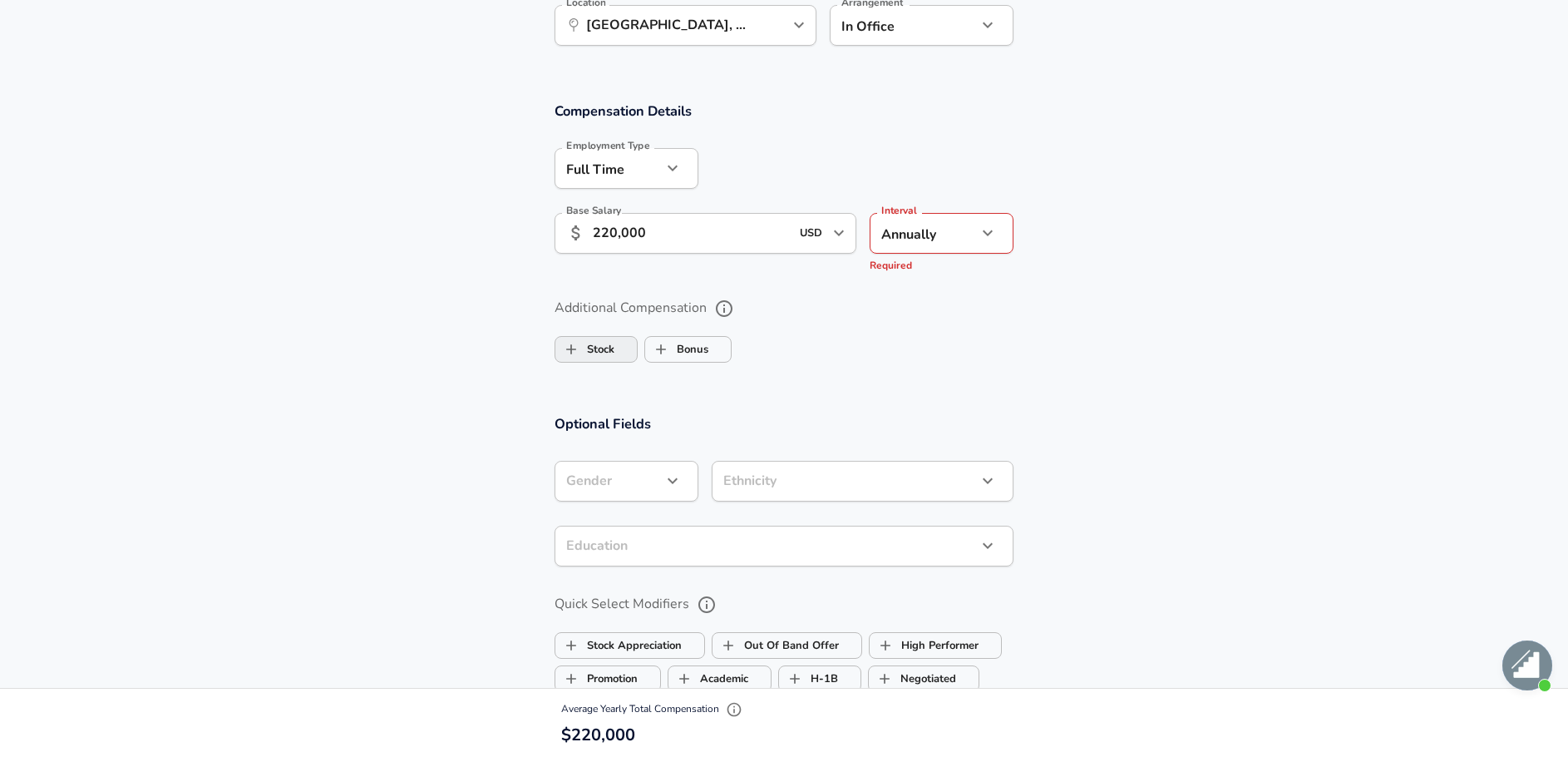
click at [611, 351] on label "Stock" at bounding box center [585, 349] width 59 height 31
checkbox input "true"
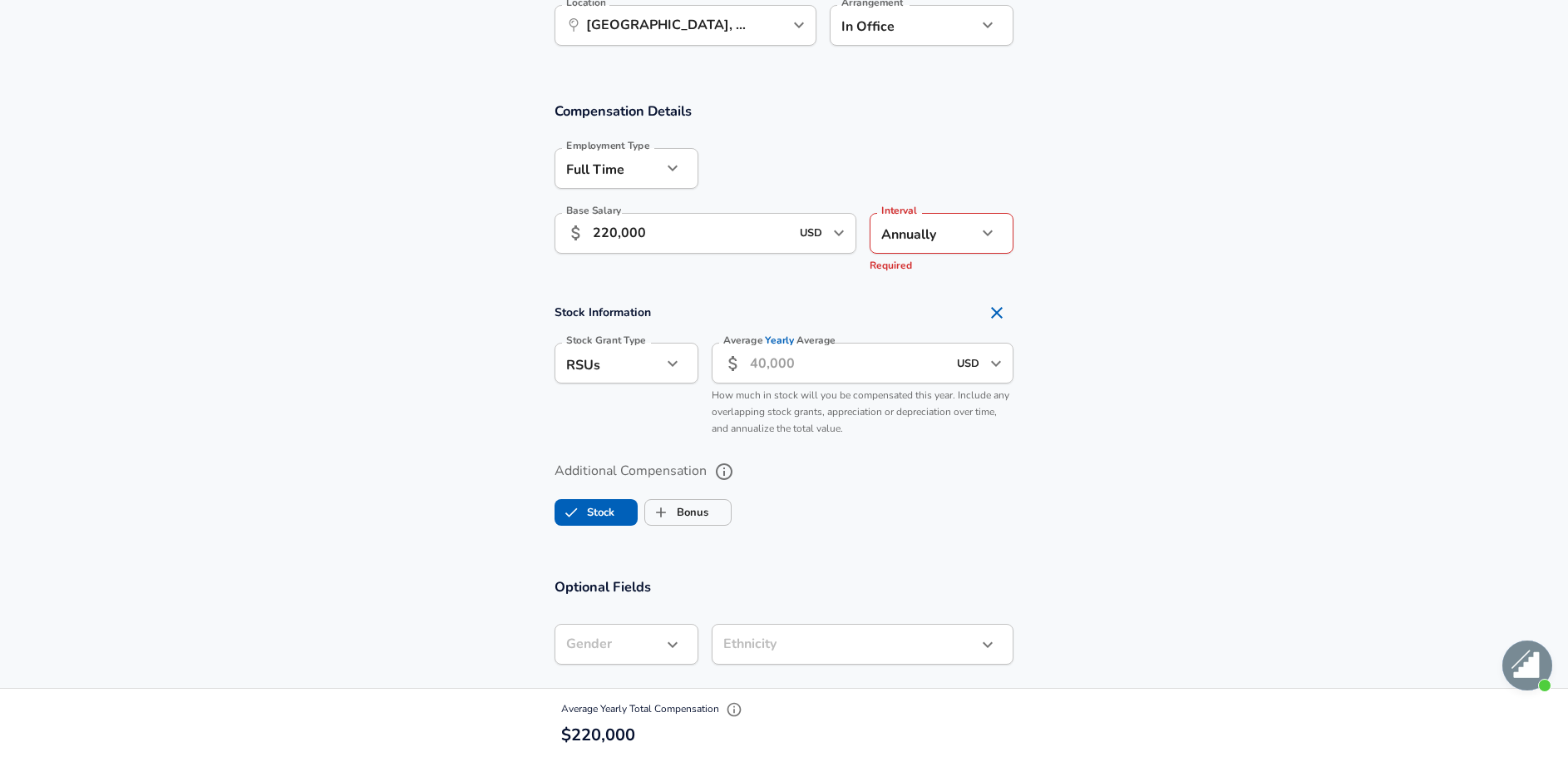
click at [814, 361] on input "Average Yearly Average" at bounding box center [848, 363] width 197 height 41
type input "175,000"
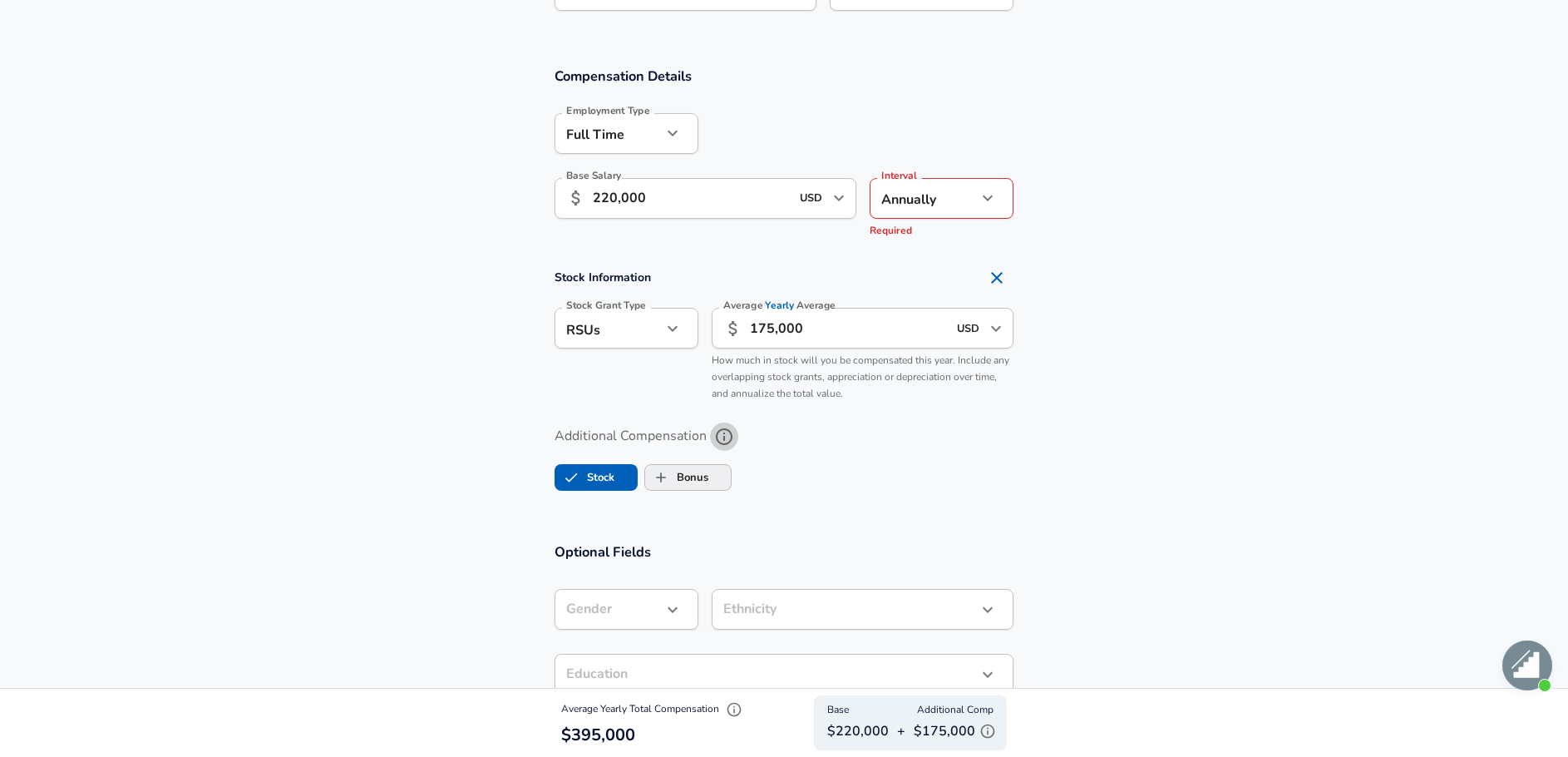
click at [699, 479] on label "Bonus" at bounding box center [676, 477] width 63 height 31
checkbox input "true"
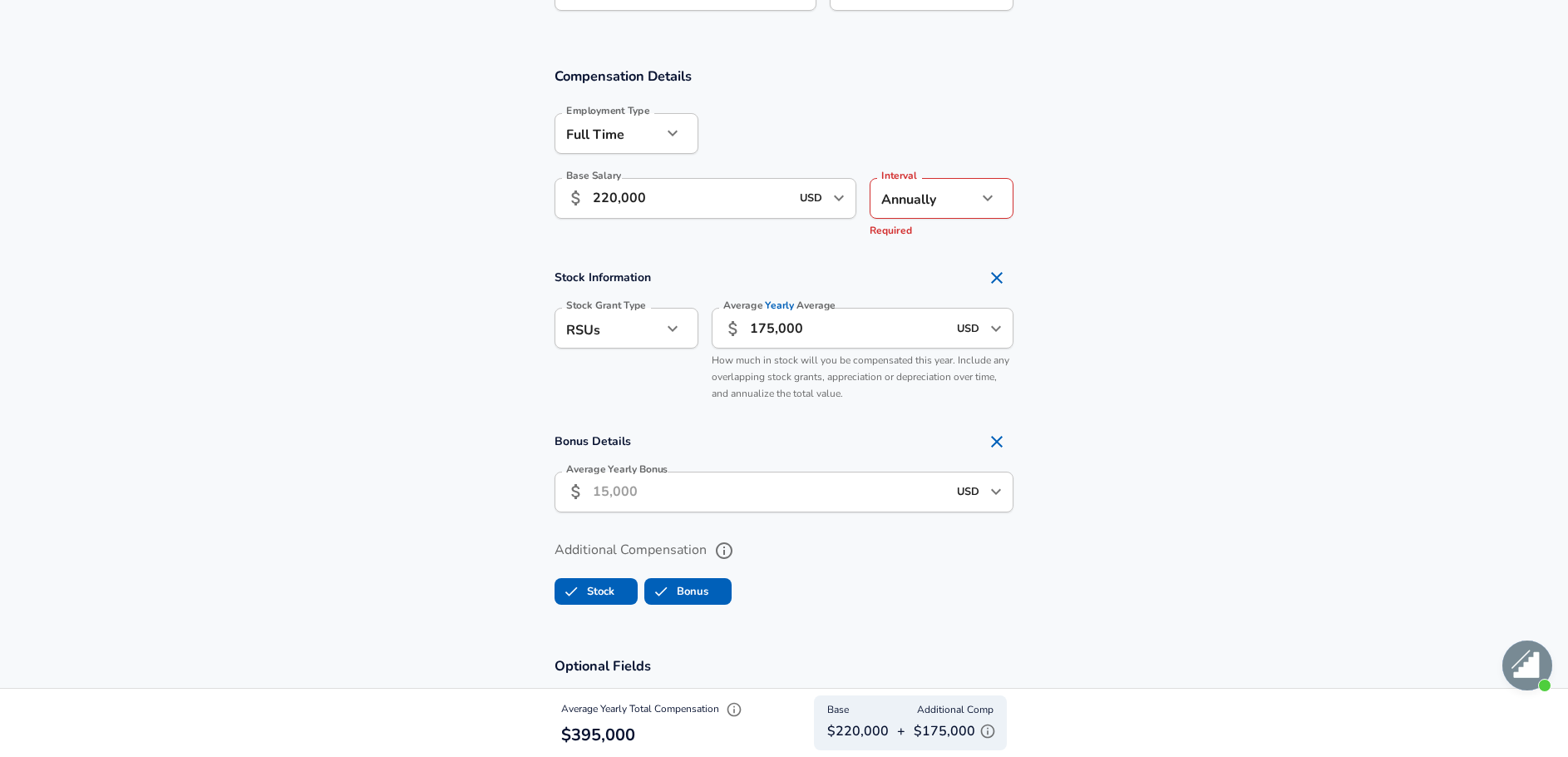
click at [699, 492] on input "Average Yearly Bonus" at bounding box center [769, 491] width 354 height 41
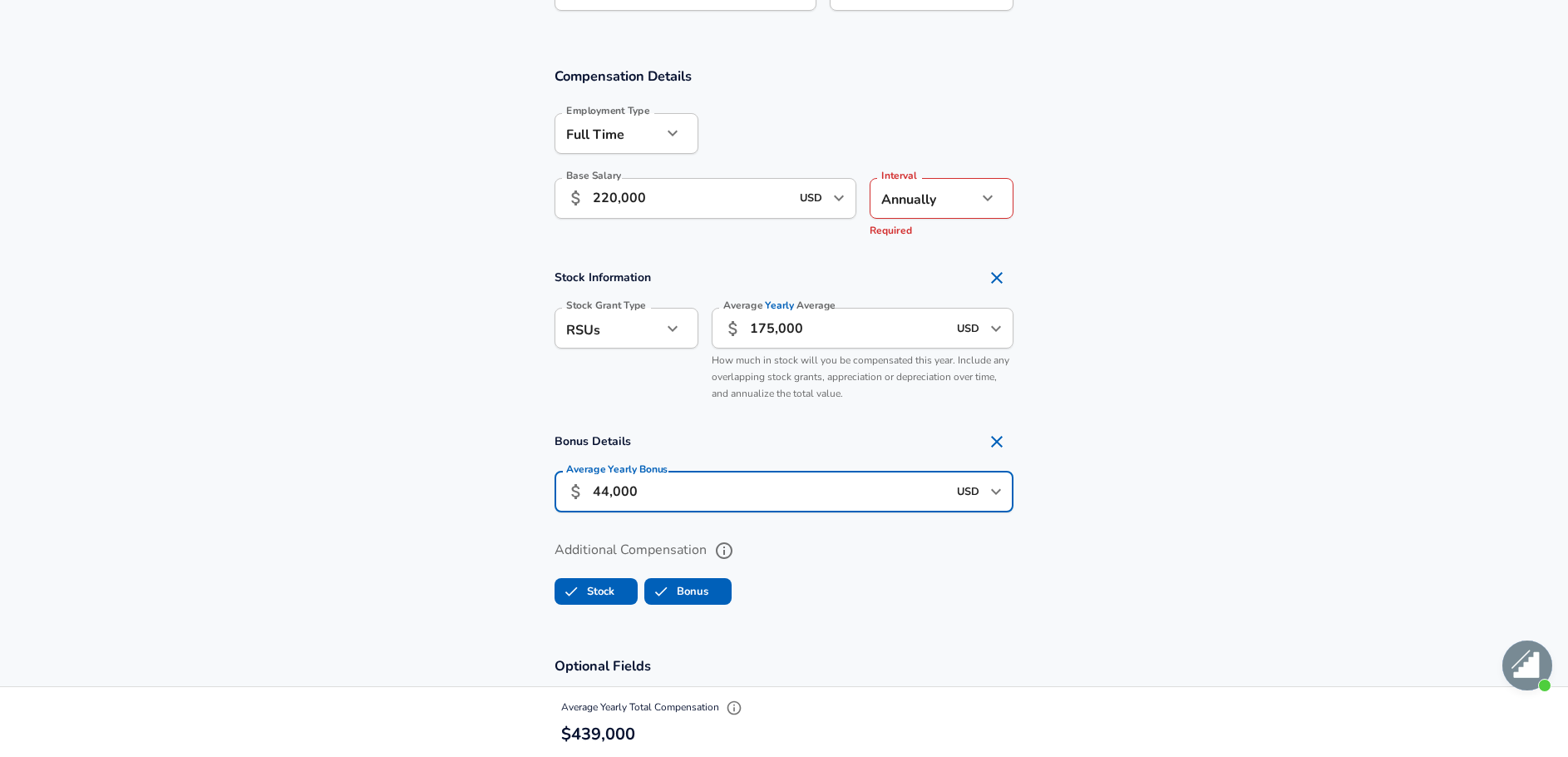
type input "44,000"
click at [417, 608] on section "Additional Compensation Stock Bonus" at bounding box center [784, 566] width 1568 height 88
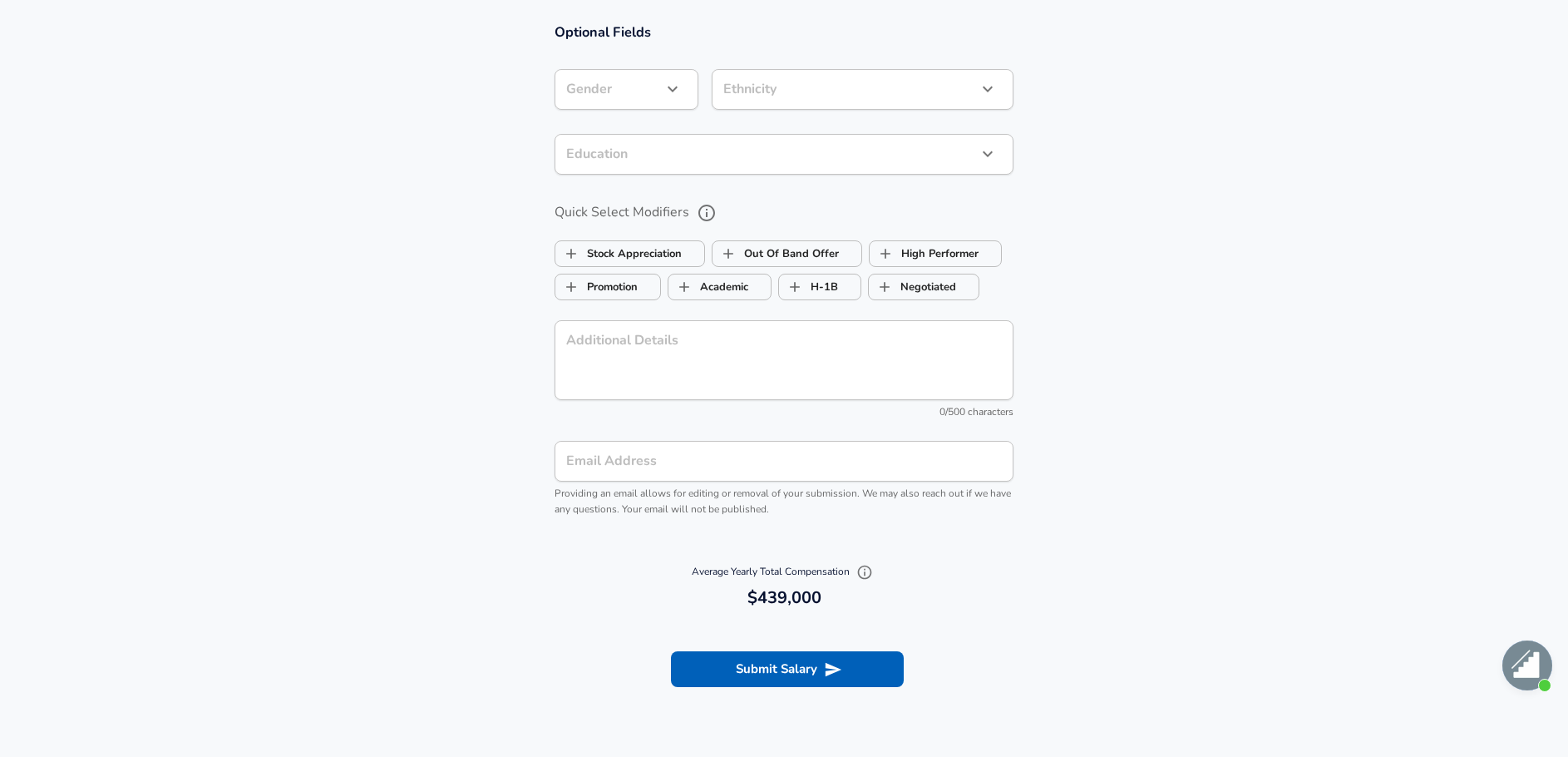
scroll to position [1712, 0]
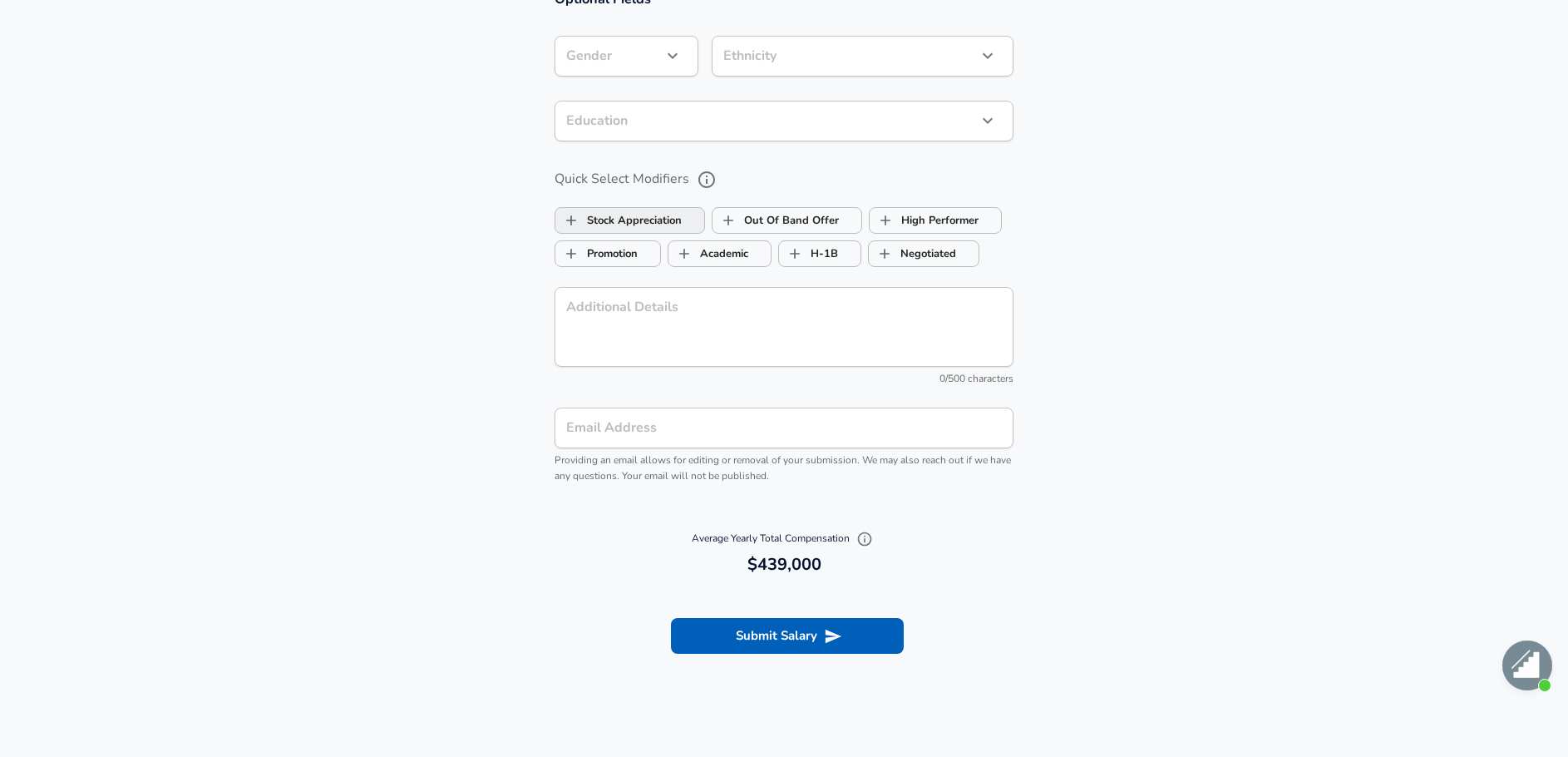
click at [671, 218] on label "Stock Appreciation" at bounding box center [618, 220] width 127 height 31
checkbox input "true"
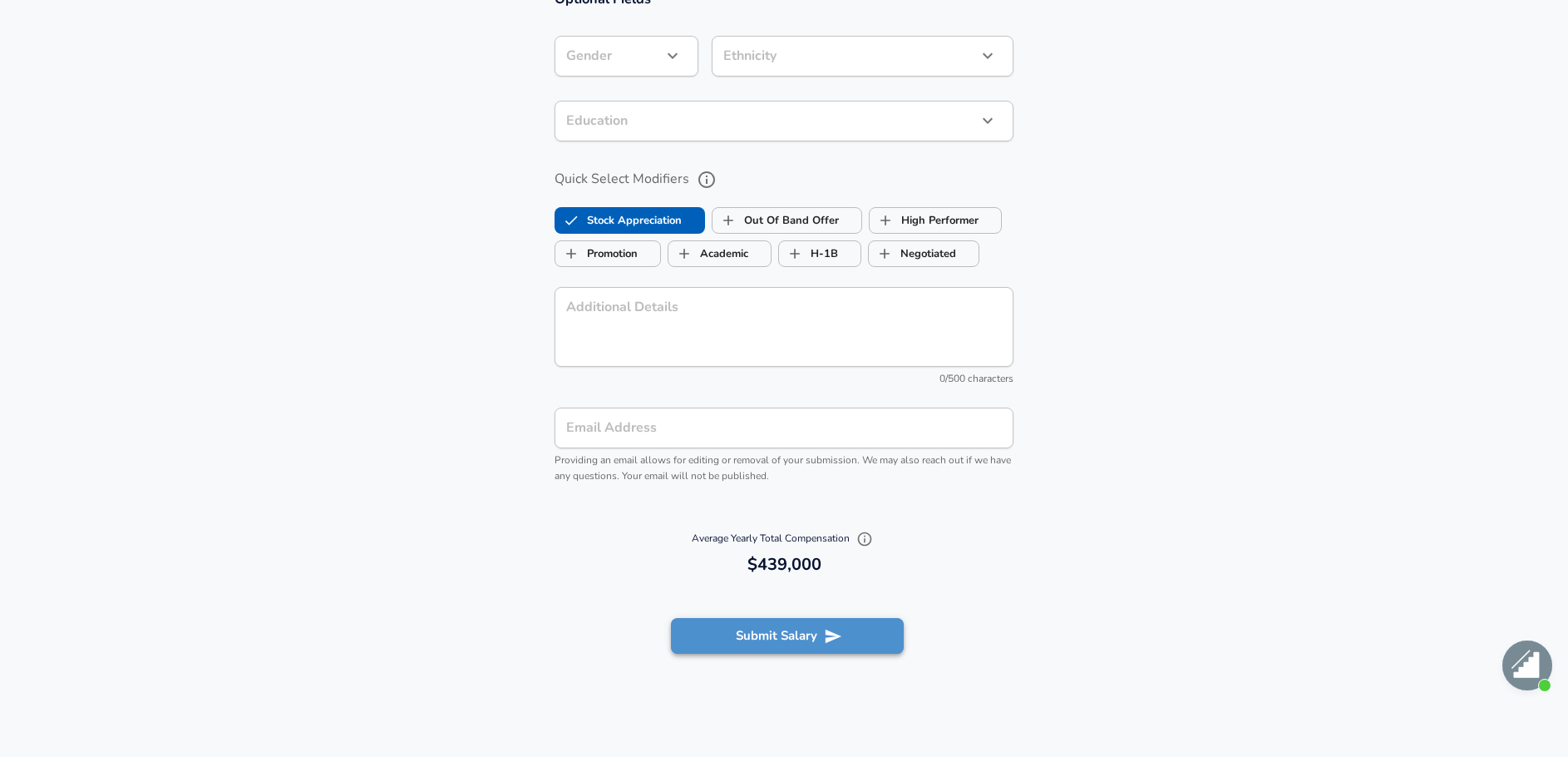
click at [799, 635] on button "Submit Salary" at bounding box center [787, 635] width 232 height 35
